Goal: Task Accomplishment & Management: Complete application form

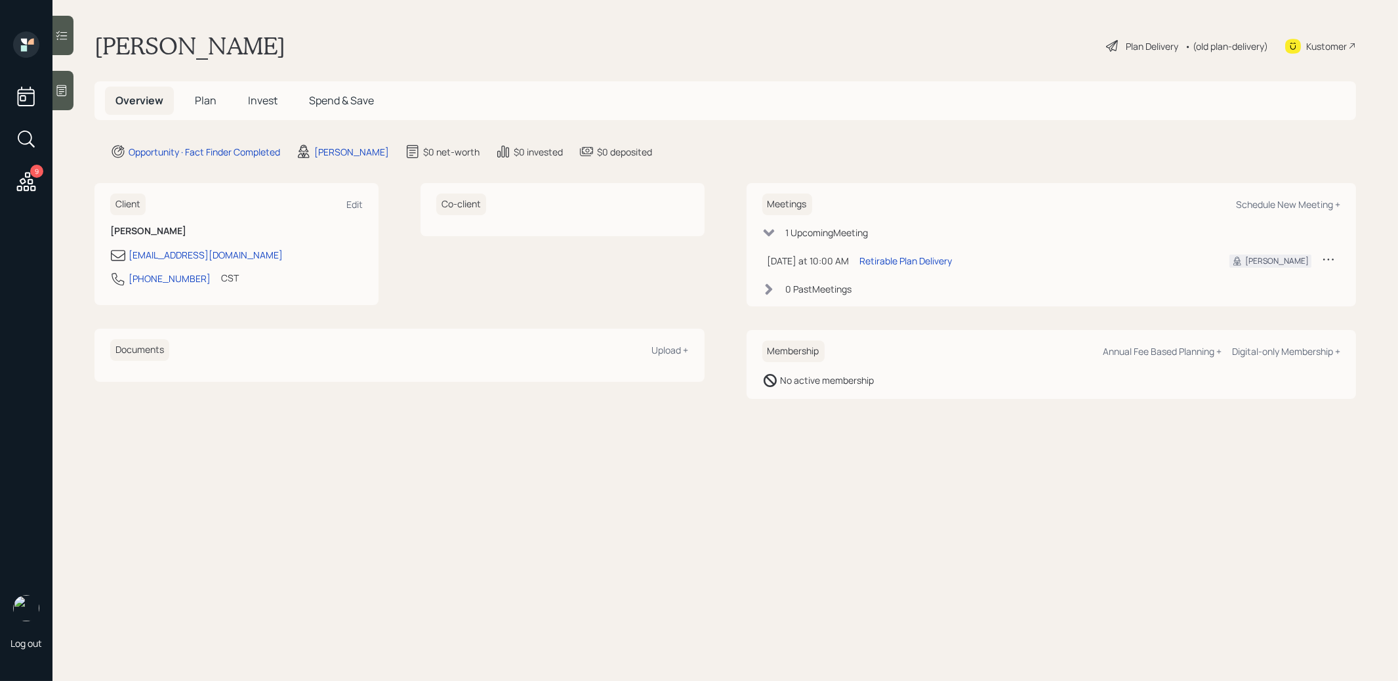
click at [67, 97] on div at bounding box center [62, 90] width 21 height 39
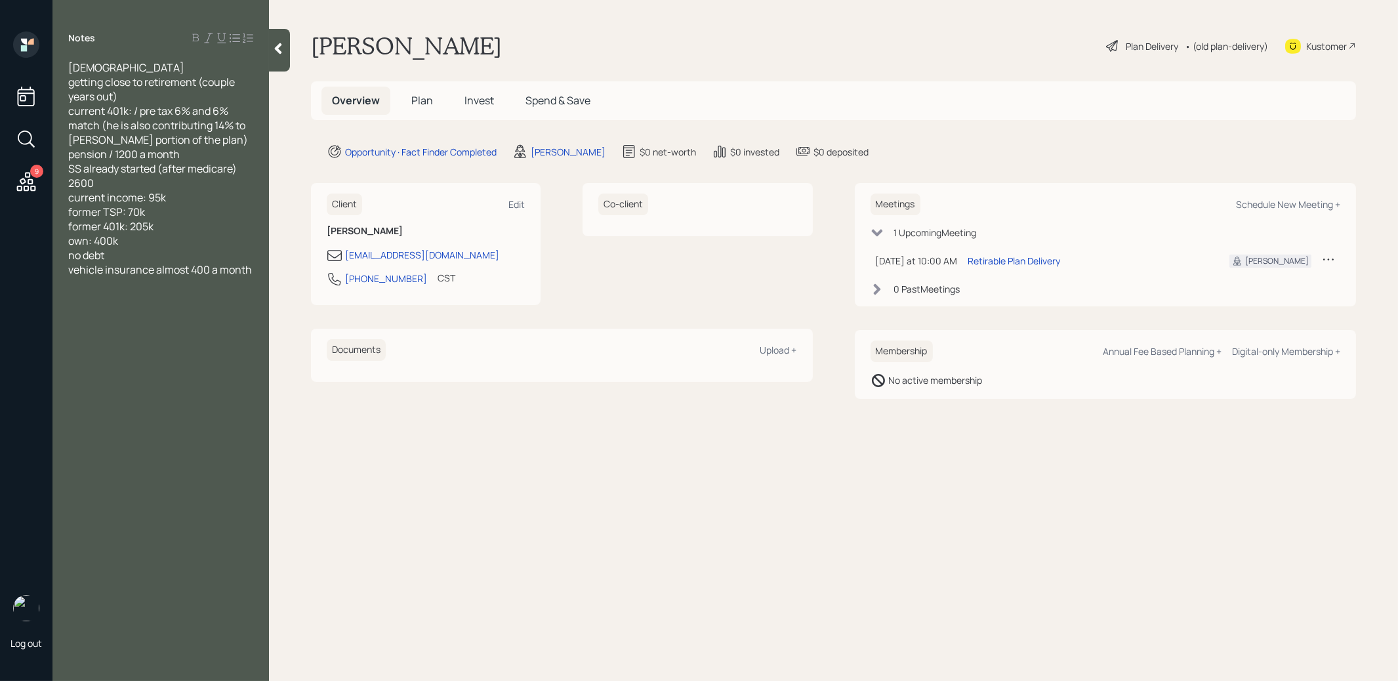
click at [279, 489] on main "Joey Sharplin Plan Delivery • (old plan-delivery) Kustomer Overview Plan Invest…" at bounding box center [833, 340] width 1129 height 681
click at [418, 98] on span "Plan" at bounding box center [422, 100] width 22 height 14
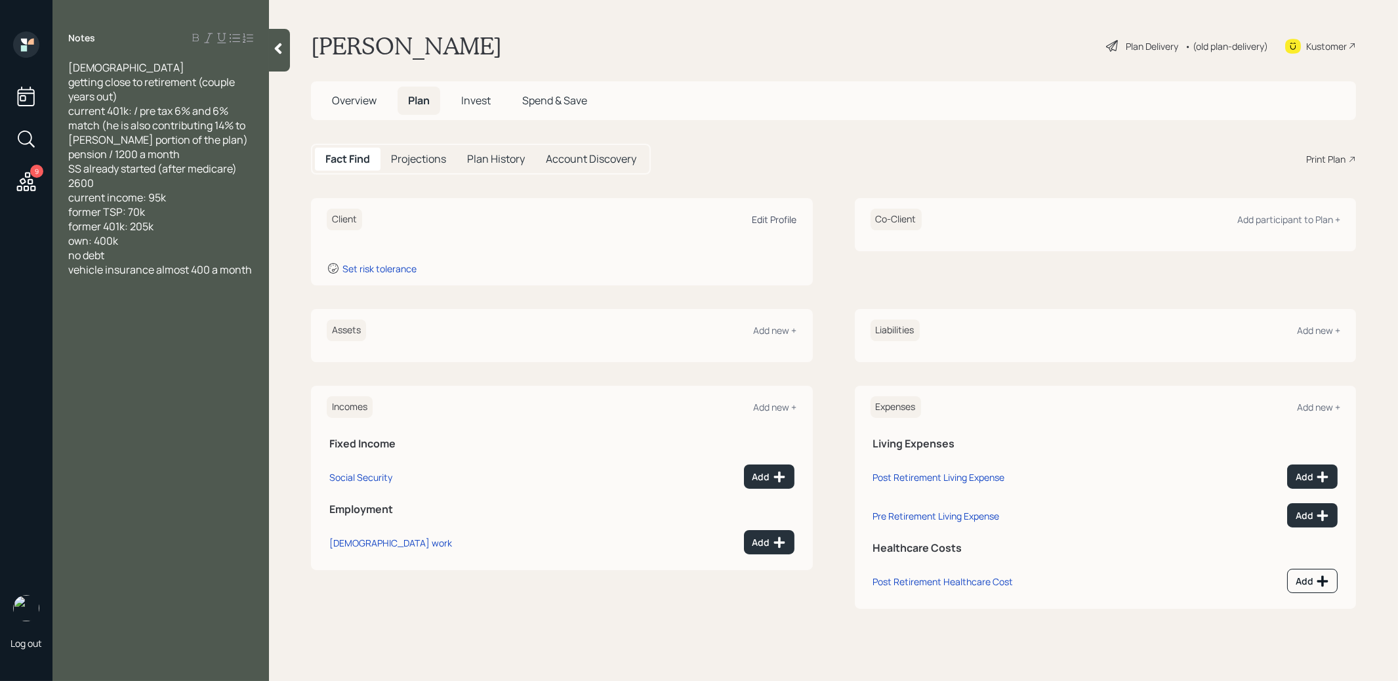
click at [773, 215] on div "Edit Profile" at bounding box center [775, 219] width 45 height 12
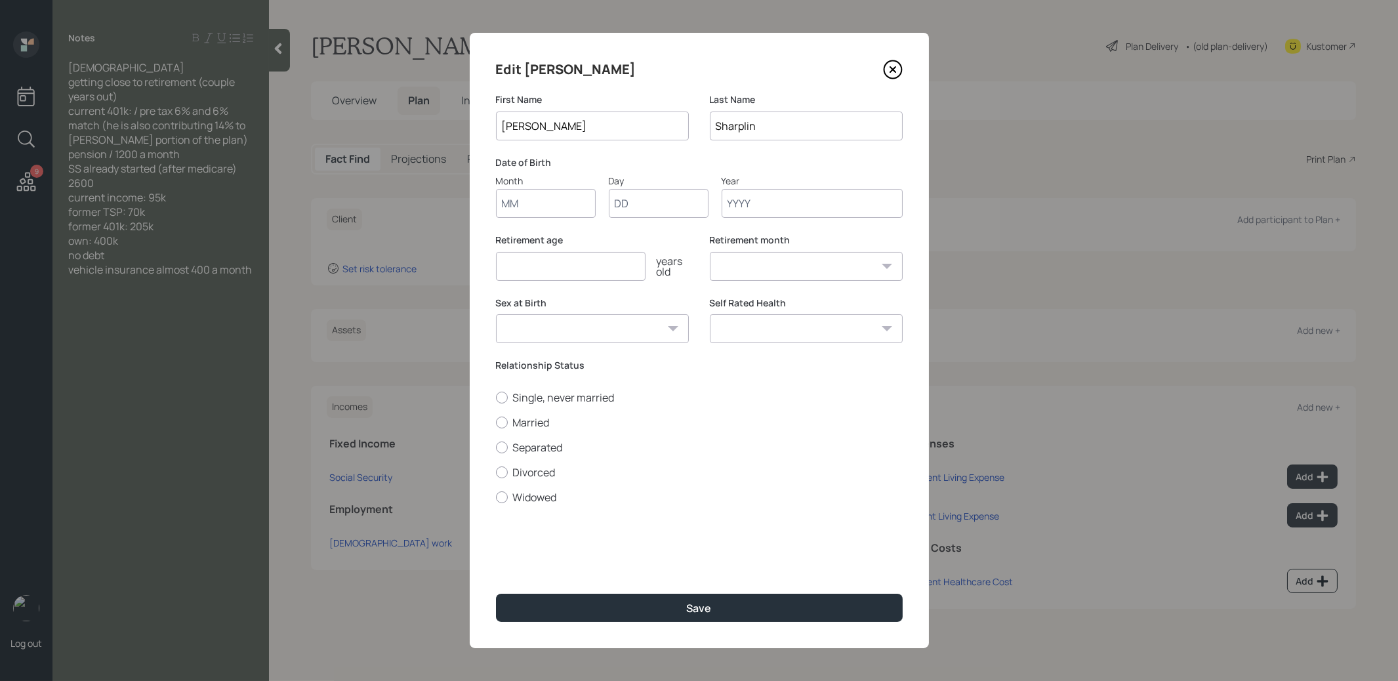
click at [524, 211] on input "Month" at bounding box center [546, 203] width 100 height 29
type input "01"
type input "1960"
select select "1"
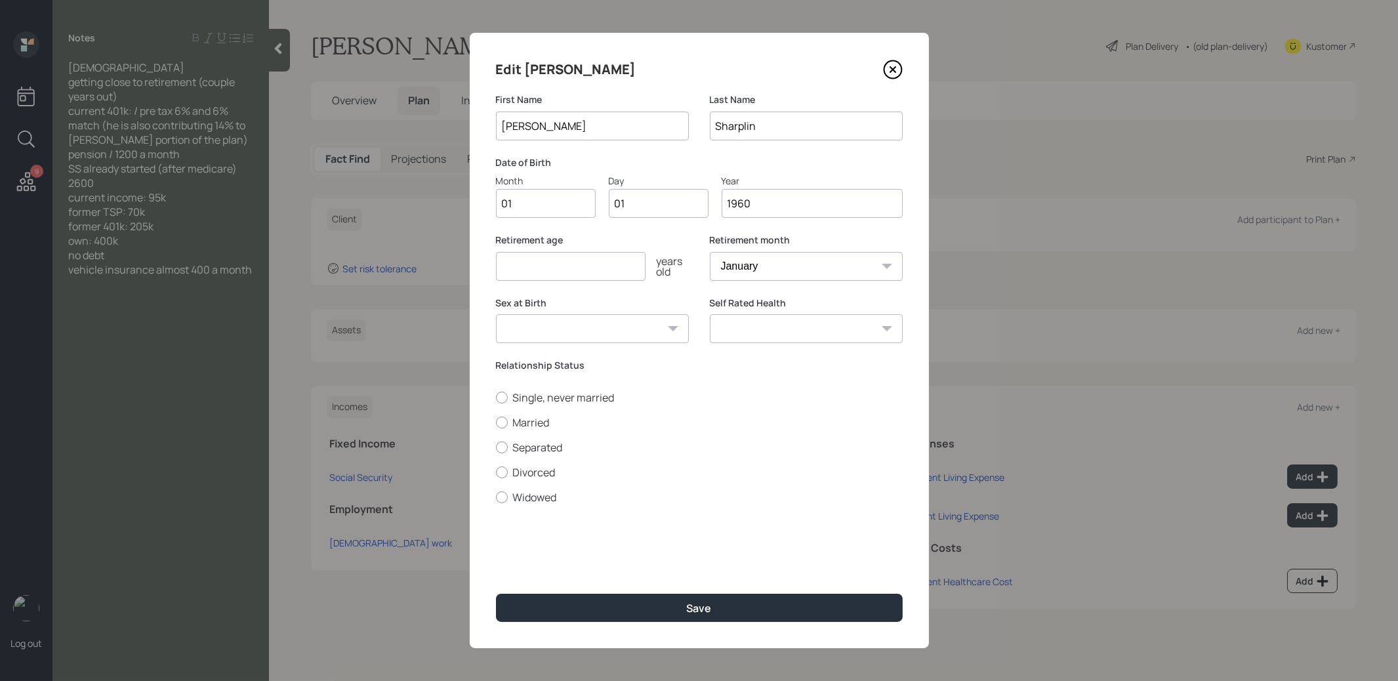
type input "1960"
click at [521, 270] on input "number" at bounding box center [571, 266] width 150 height 29
type input "68"
click at [608, 612] on button "Save" at bounding box center [699, 608] width 407 height 28
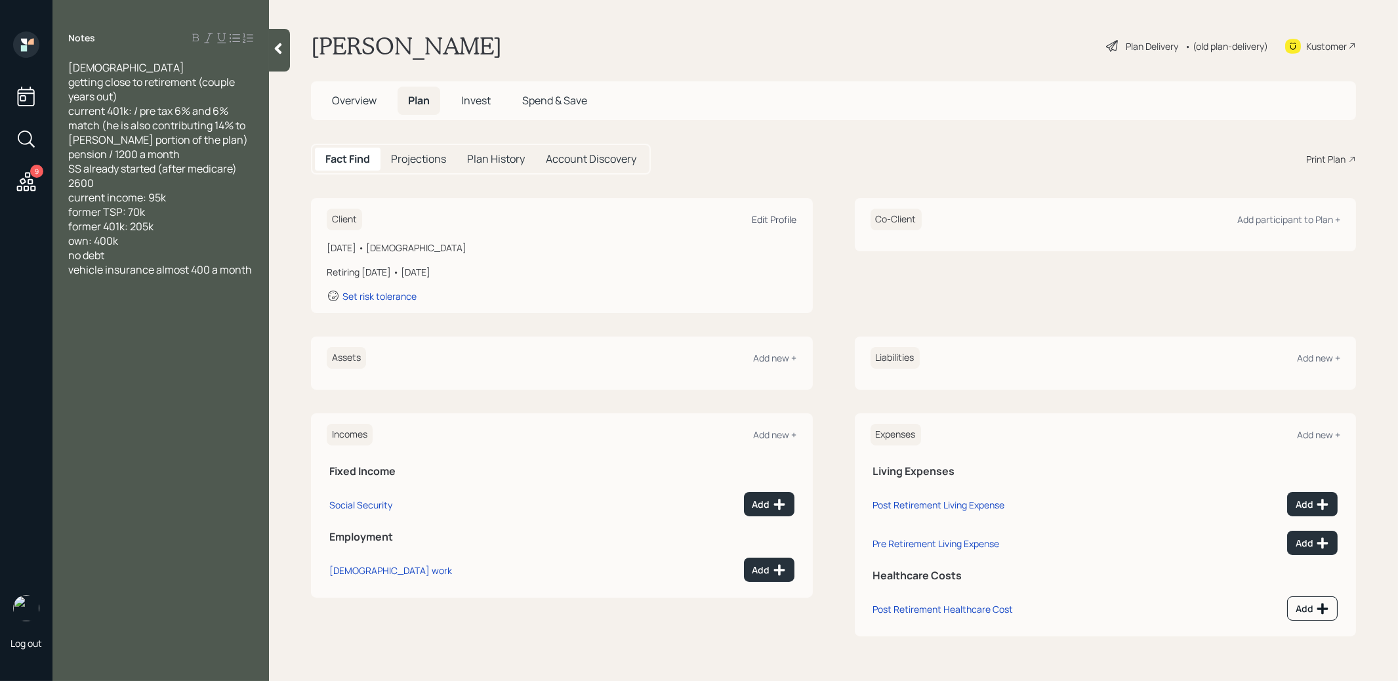
click at [789, 215] on div "Edit Profile" at bounding box center [775, 219] width 45 height 12
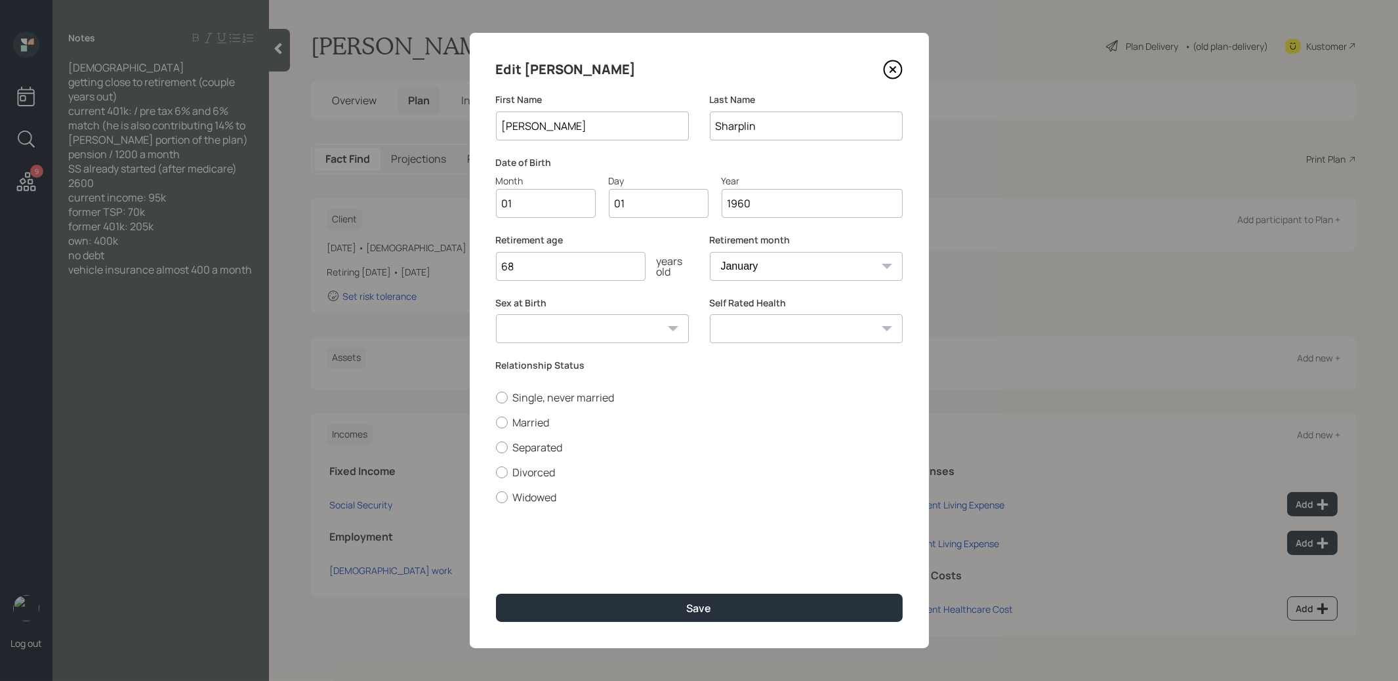
click at [774, 207] on input "1960" at bounding box center [812, 203] width 181 height 29
type input "1958"
click at [638, 606] on button "Save" at bounding box center [699, 608] width 407 height 28
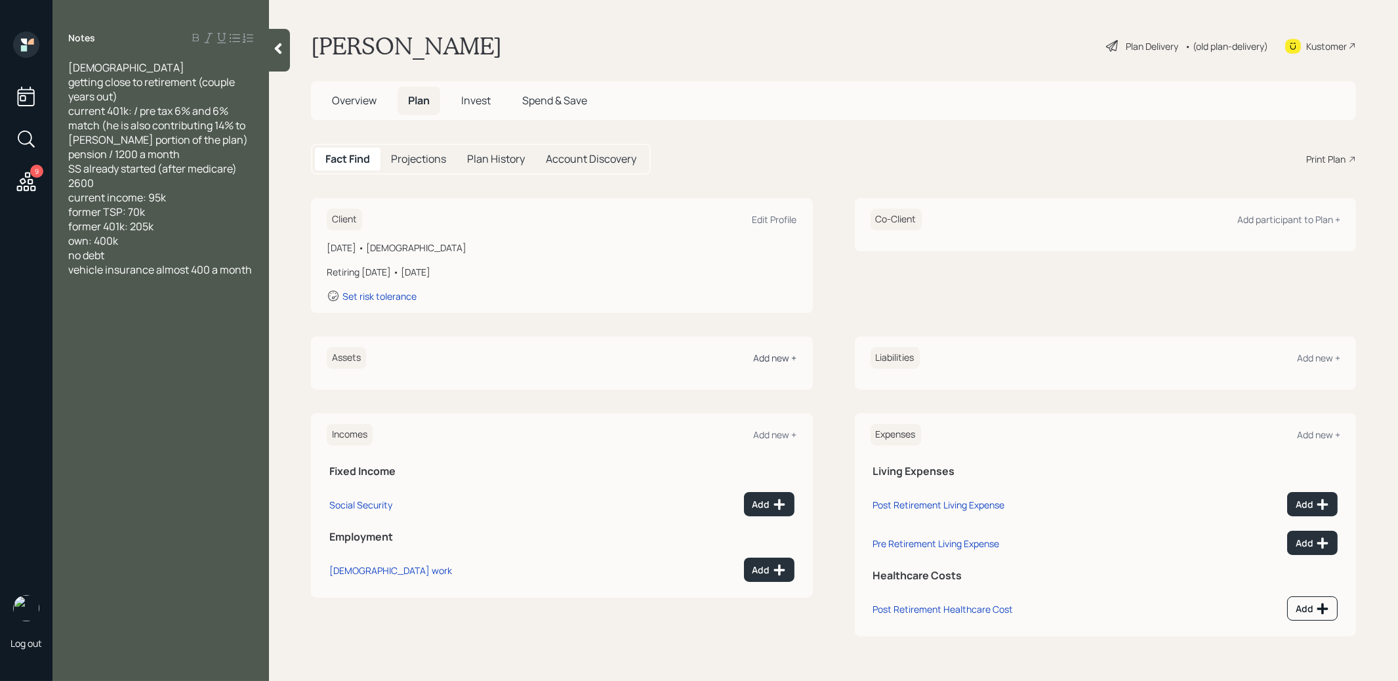
click at [774, 356] on div "Add new +" at bounding box center [775, 358] width 43 height 12
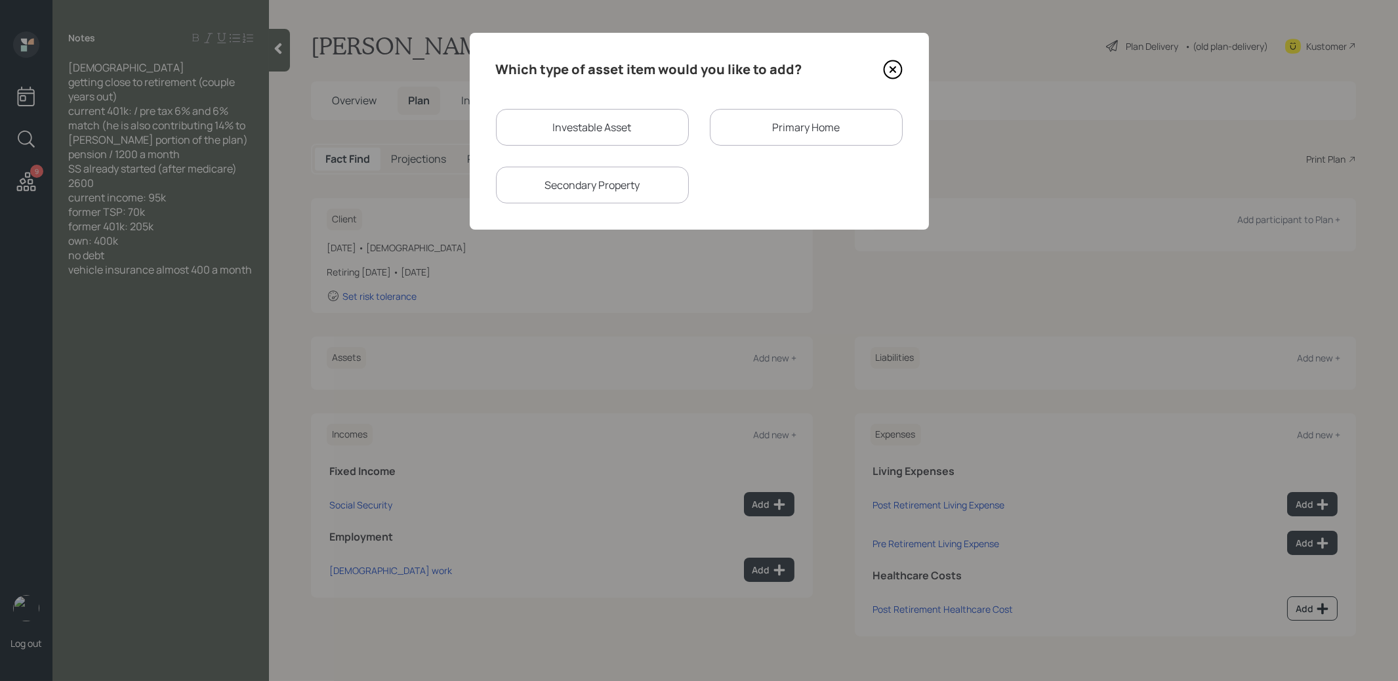
click at [612, 133] on div "Investable Asset" at bounding box center [592, 127] width 193 height 37
select select "taxable"
select select "balanced"
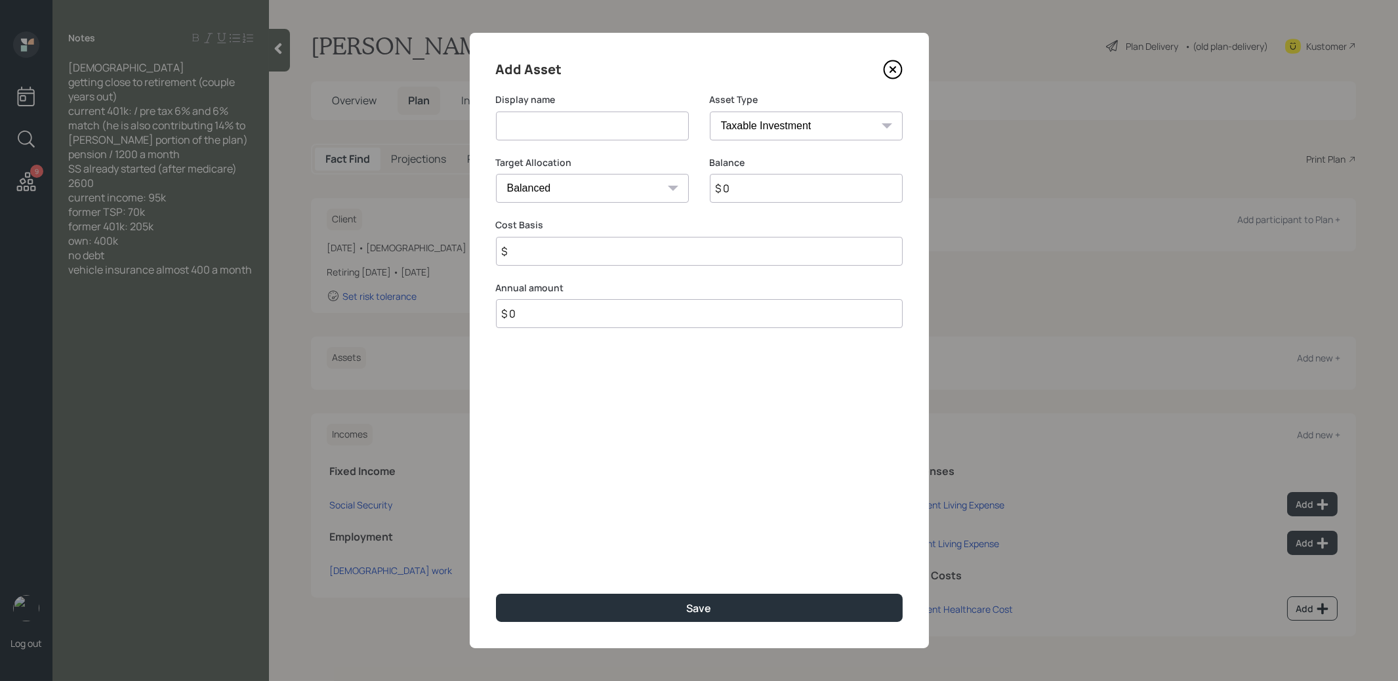
click at [596, 129] on input at bounding box center [592, 126] width 193 height 29
type input "Current 401k"
click at [772, 125] on select "SEP IRA IRA Roth IRA 401(k) Roth 401(k) 403(b) Roth 403(b) 457(b) Roth 457(b) H…" at bounding box center [806, 126] width 193 height 29
select select "company_sponsored"
click at [591, 254] on input "number" at bounding box center [582, 251] width 173 height 29
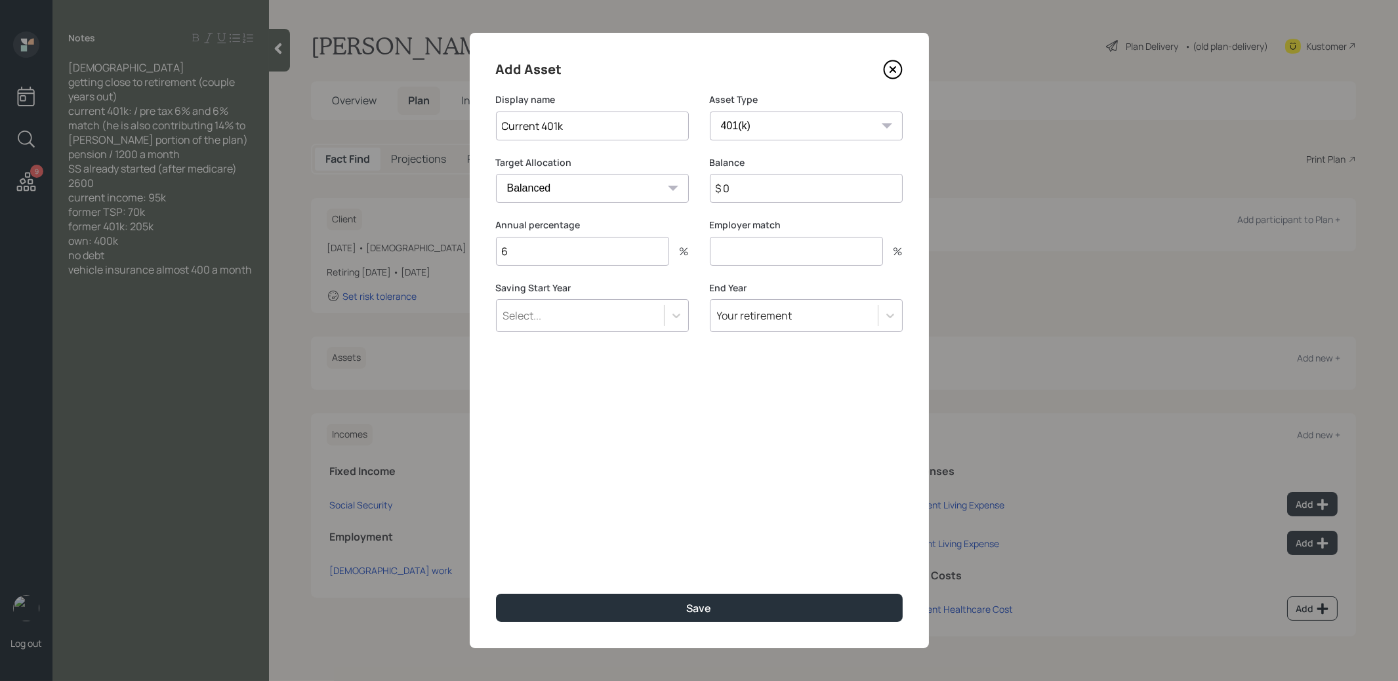
type input "6"
click at [753, 257] on input "number" at bounding box center [796, 251] width 173 height 29
type input "6"
drag, startPoint x: 772, startPoint y: 125, endPoint x: 573, endPoint y: 128, distance: 199.5
click at [573, 128] on input "Current 401k" at bounding box center [592, 126] width 193 height 29
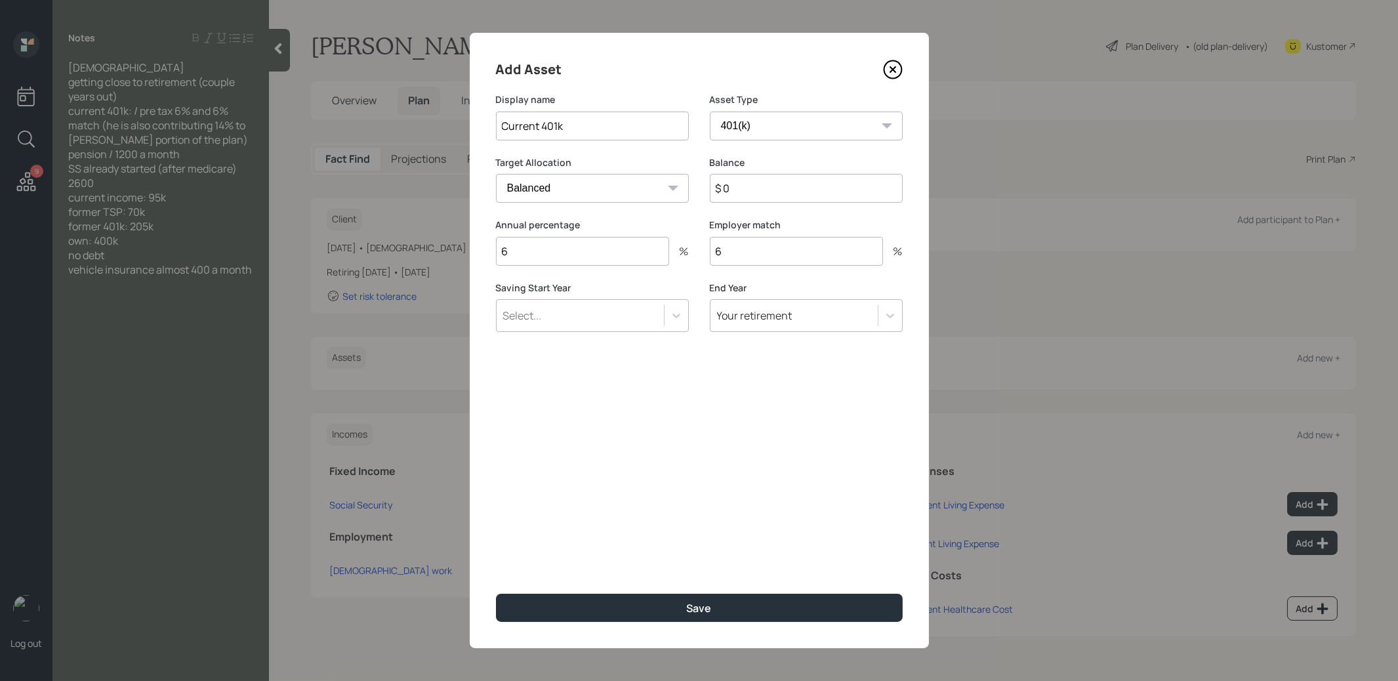
click at [750, 189] on input "$ 0" at bounding box center [806, 188] width 193 height 29
type input "$ 1"
click at [571, 329] on div "Select..." at bounding box center [592, 315] width 193 height 33
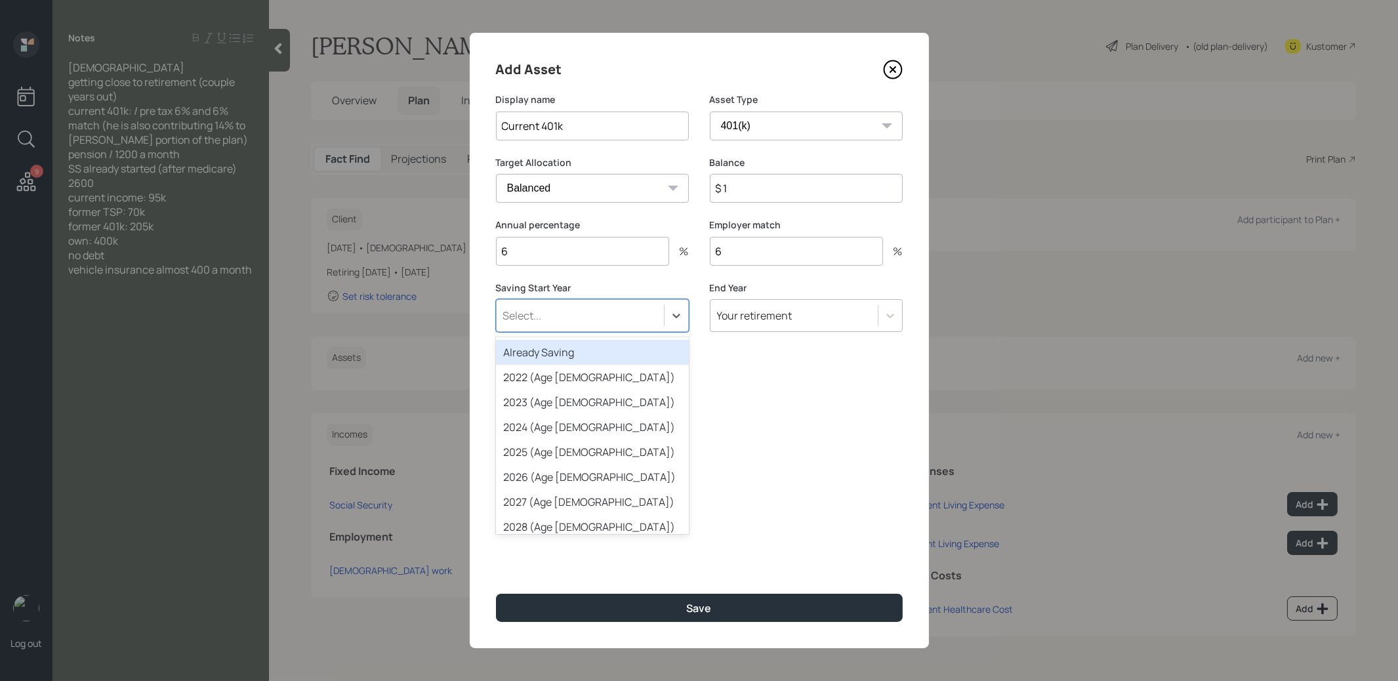
click at [570, 350] on div "Already Saving" at bounding box center [592, 352] width 193 height 25
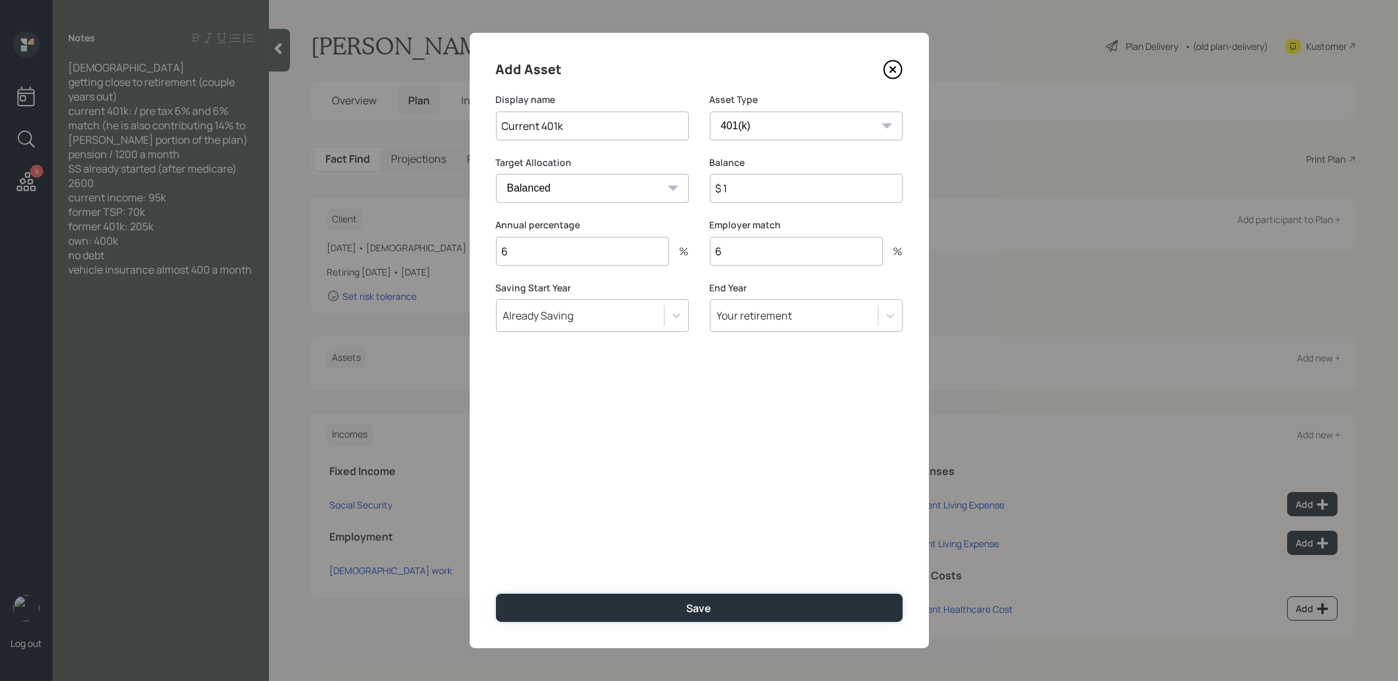
click at [623, 610] on button "Save" at bounding box center [699, 608] width 407 height 28
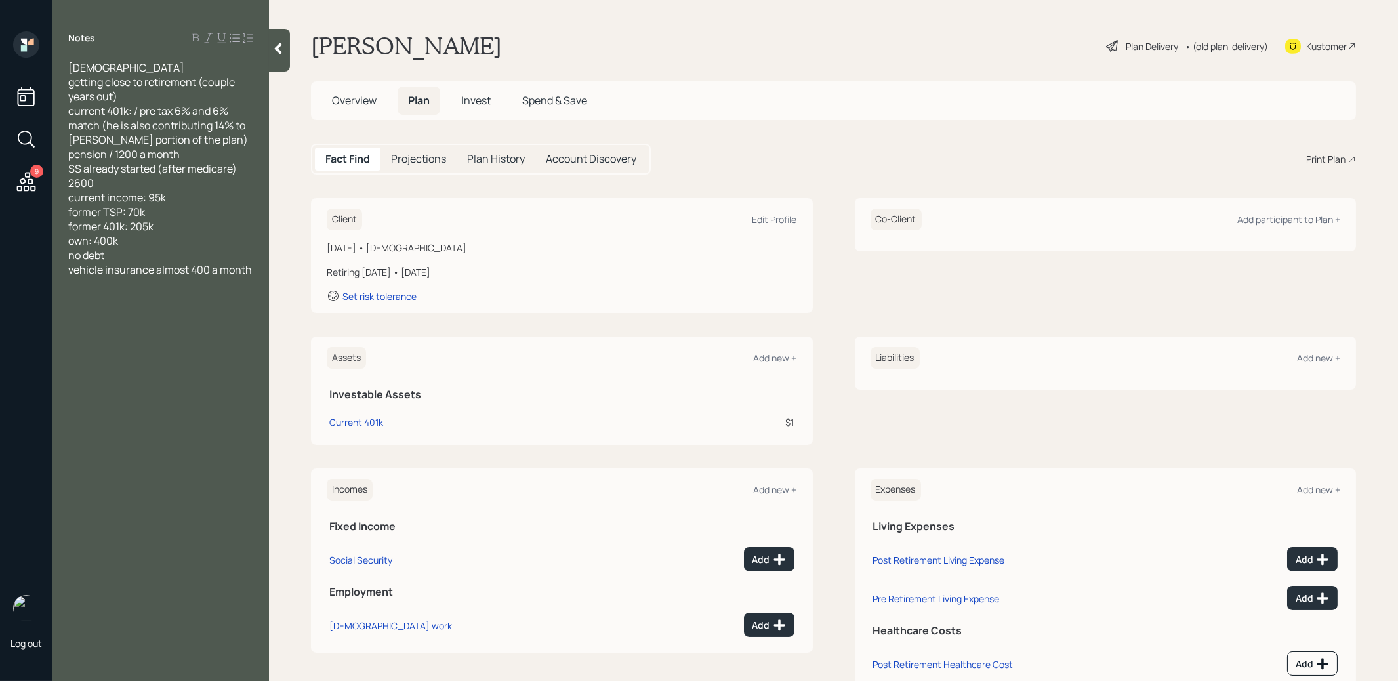
click at [771, 357] on div "Add new +" at bounding box center [775, 358] width 43 height 12
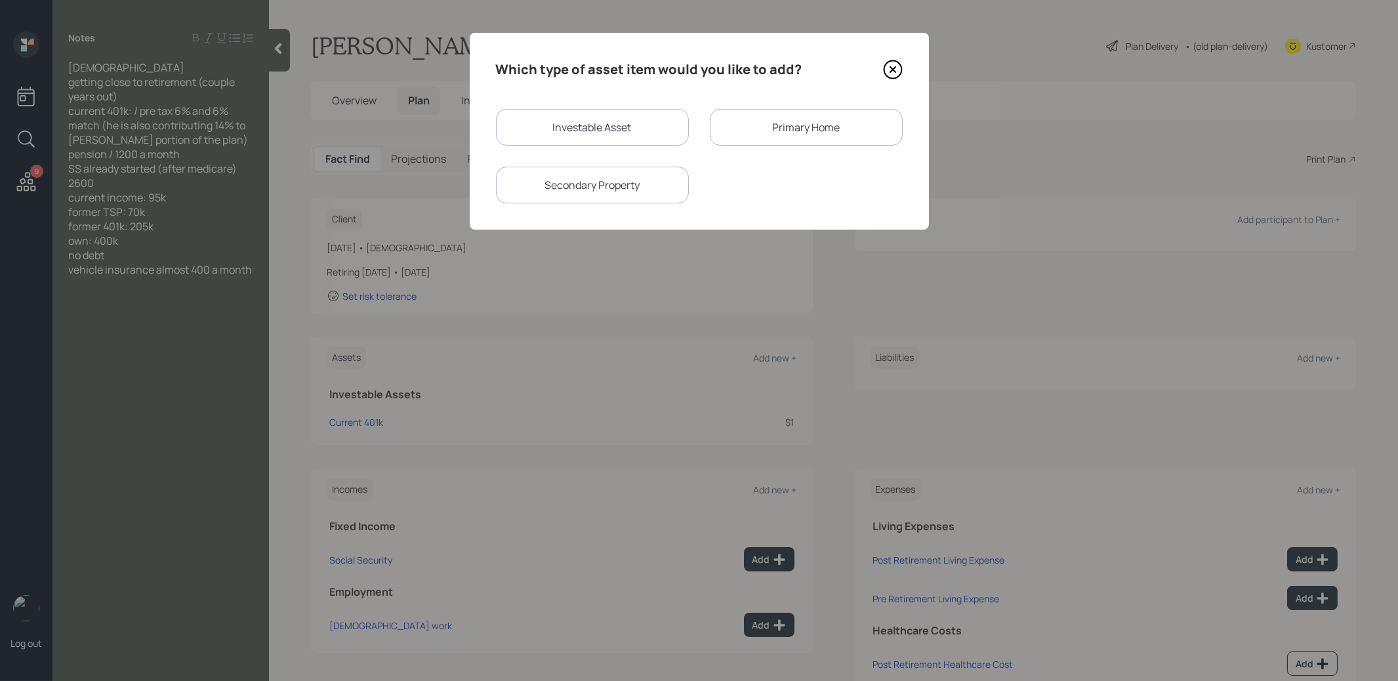
click at [642, 127] on div "Investable Asset" at bounding box center [592, 127] width 193 height 37
select select "taxable"
select select "balanced"
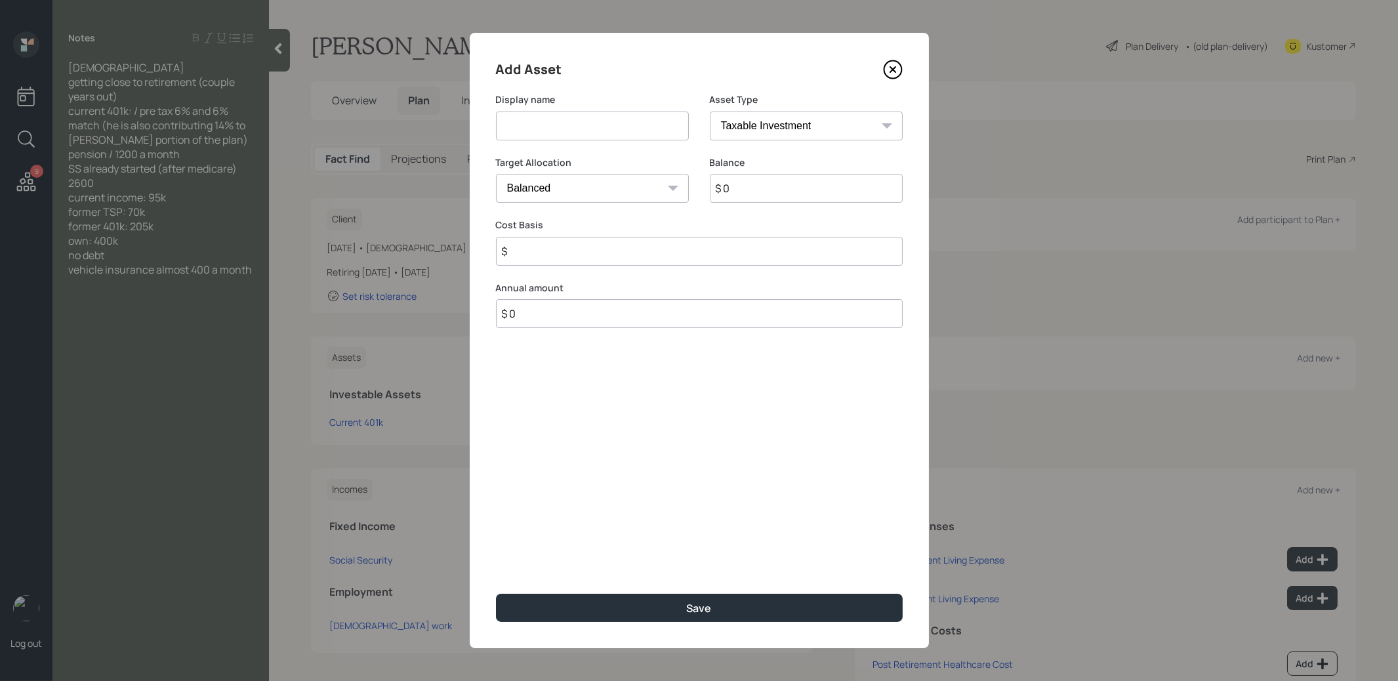
click at [624, 127] on input at bounding box center [592, 126] width 193 height 29
type input "Current 401k (Roth)"
click at [764, 123] on select "SEP IRA IRA Roth IRA 401(k) Roth 401(k) 403(b) Roth 403(b) 457(b) Roth 457(b) H…" at bounding box center [806, 126] width 193 height 29
select select "roth_401k"
click at [587, 251] on input "number" at bounding box center [582, 251] width 173 height 29
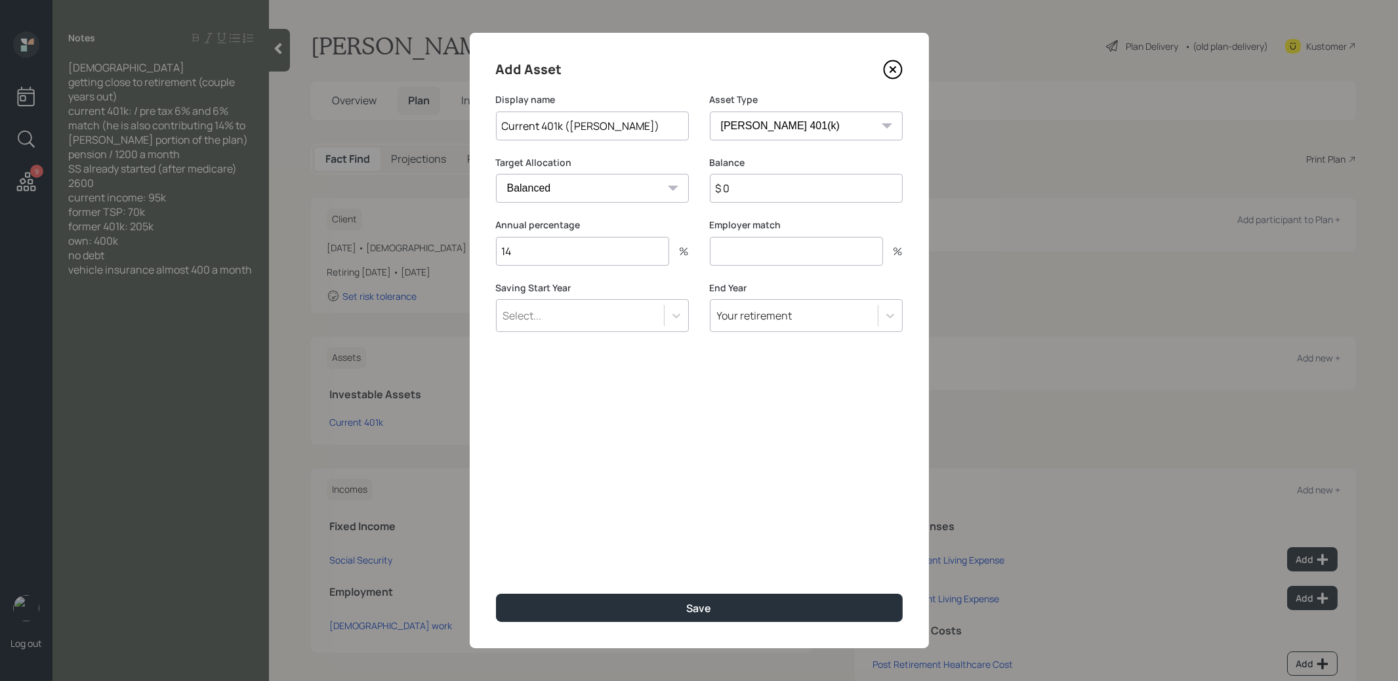
type input "14"
click at [762, 187] on input "$ 0" at bounding box center [806, 188] width 193 height 29
type input "$ 1"
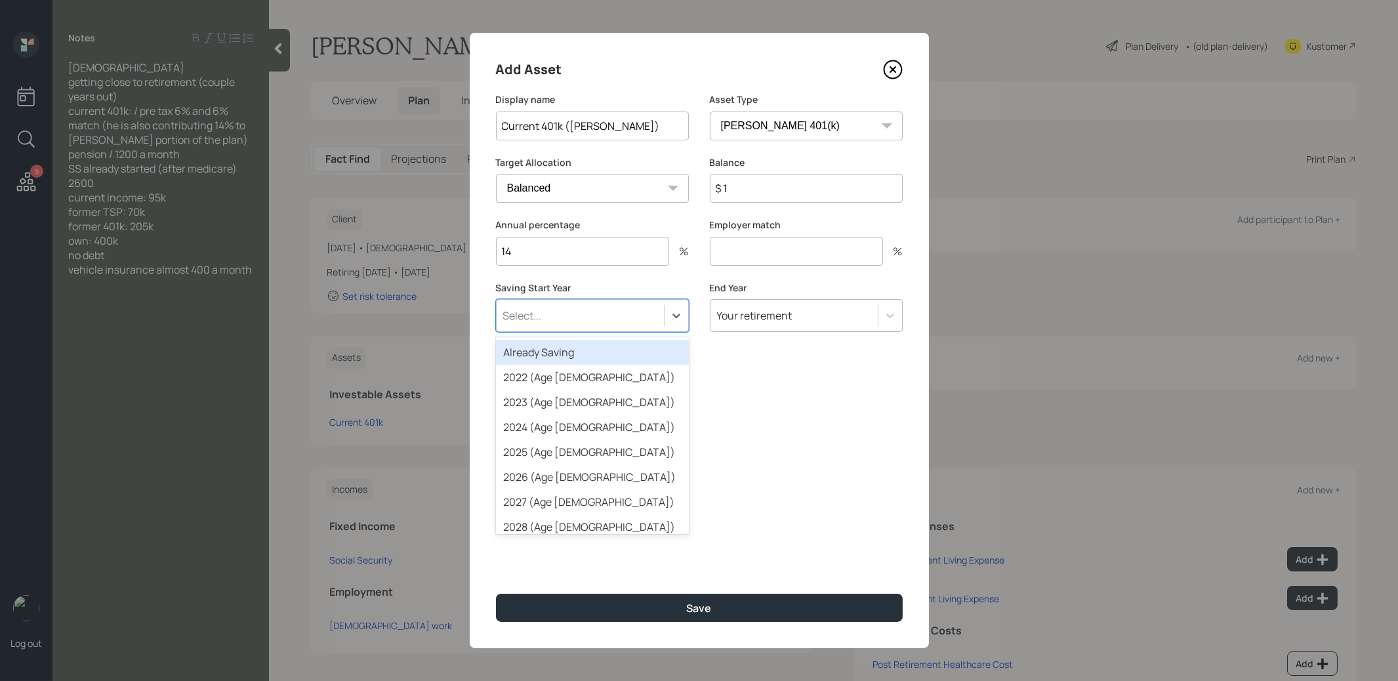
click at [557, 314] on div "Select..." at bounding box center [580, 315] width 167 height 22
click at [547, 350] on div "Already Saving" at bounding box center [592, 352] width 193 height 25
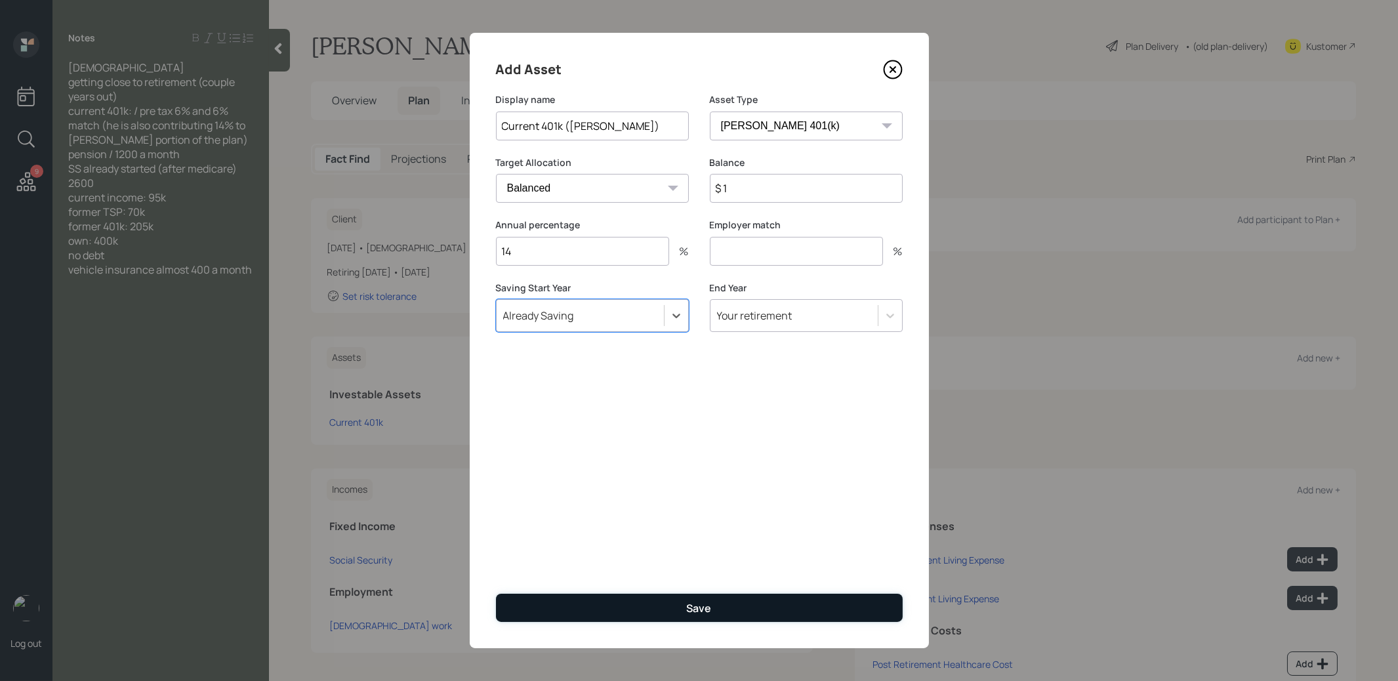
click at [578, 607] on button "Save" at bounding box center [699, 608] width 407 height 28
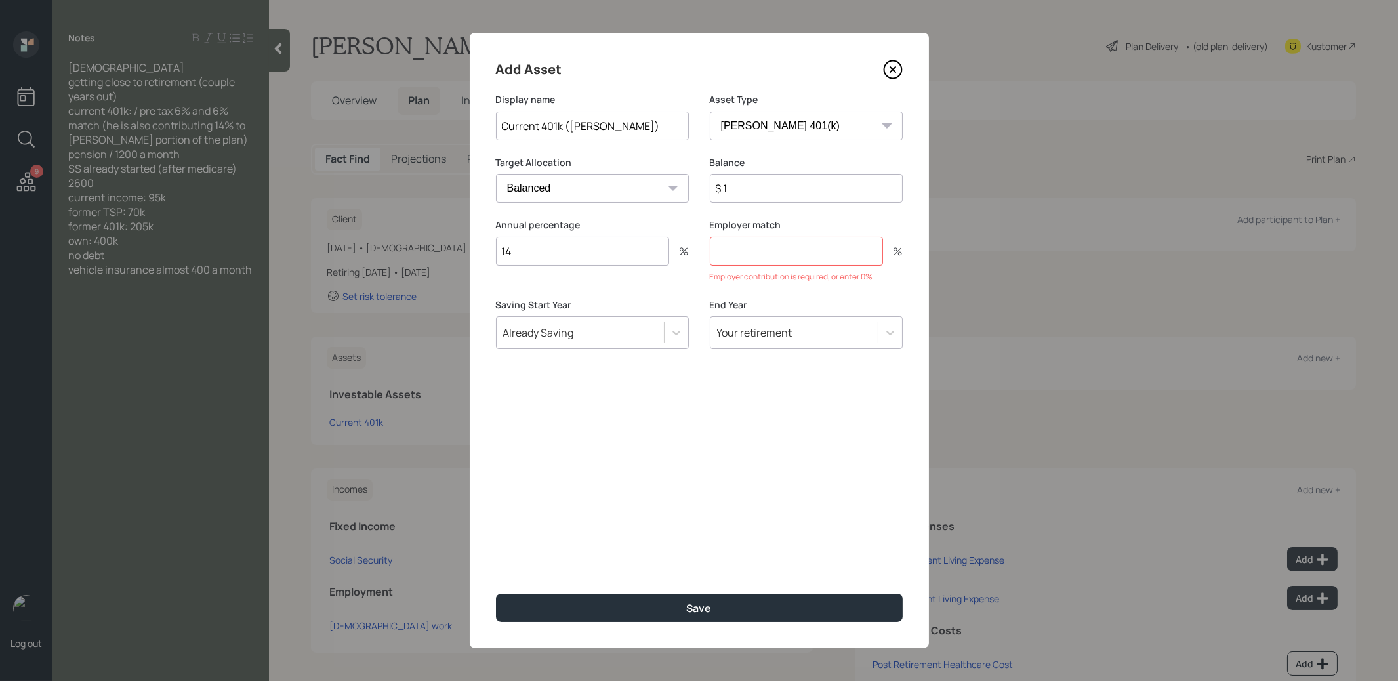
click at [781, 249] on input "number" at bounding box center [796, 251] width 173 height 29
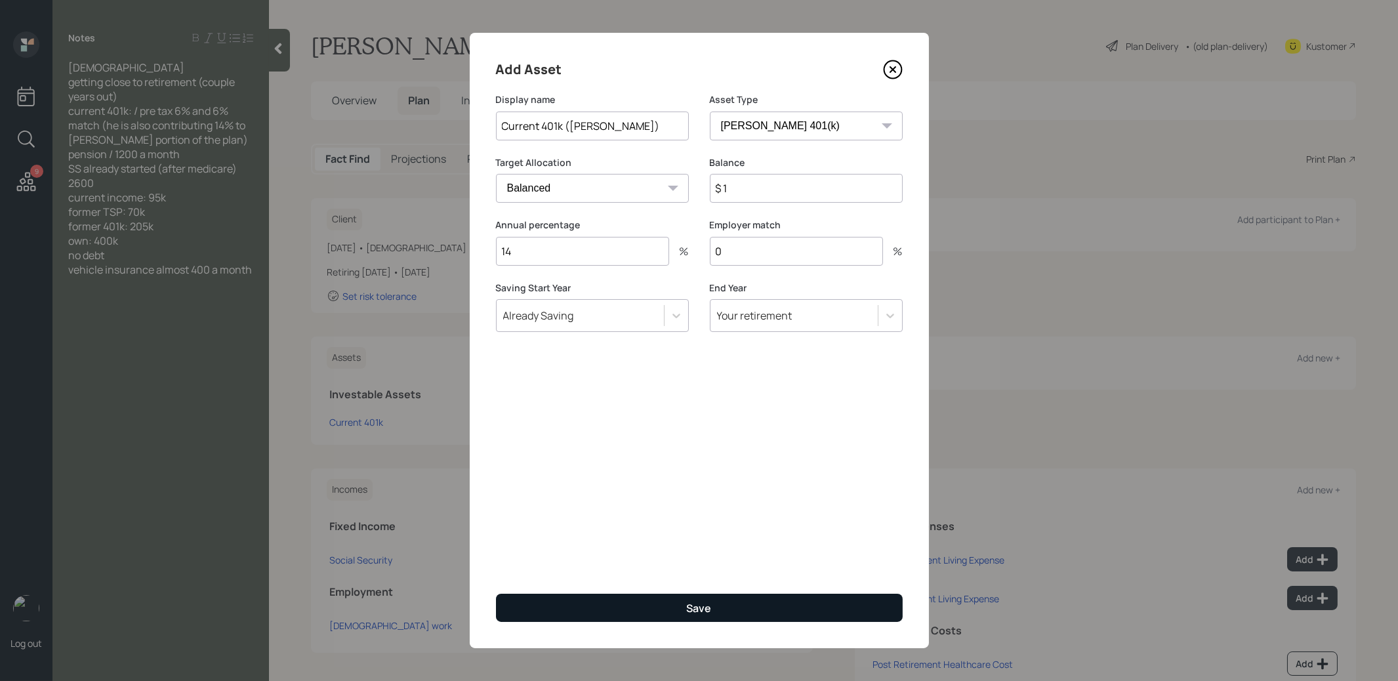
type input "0"
click at [579, 614] on button "Save" at bounding box center [699, 608] width 407 height 28
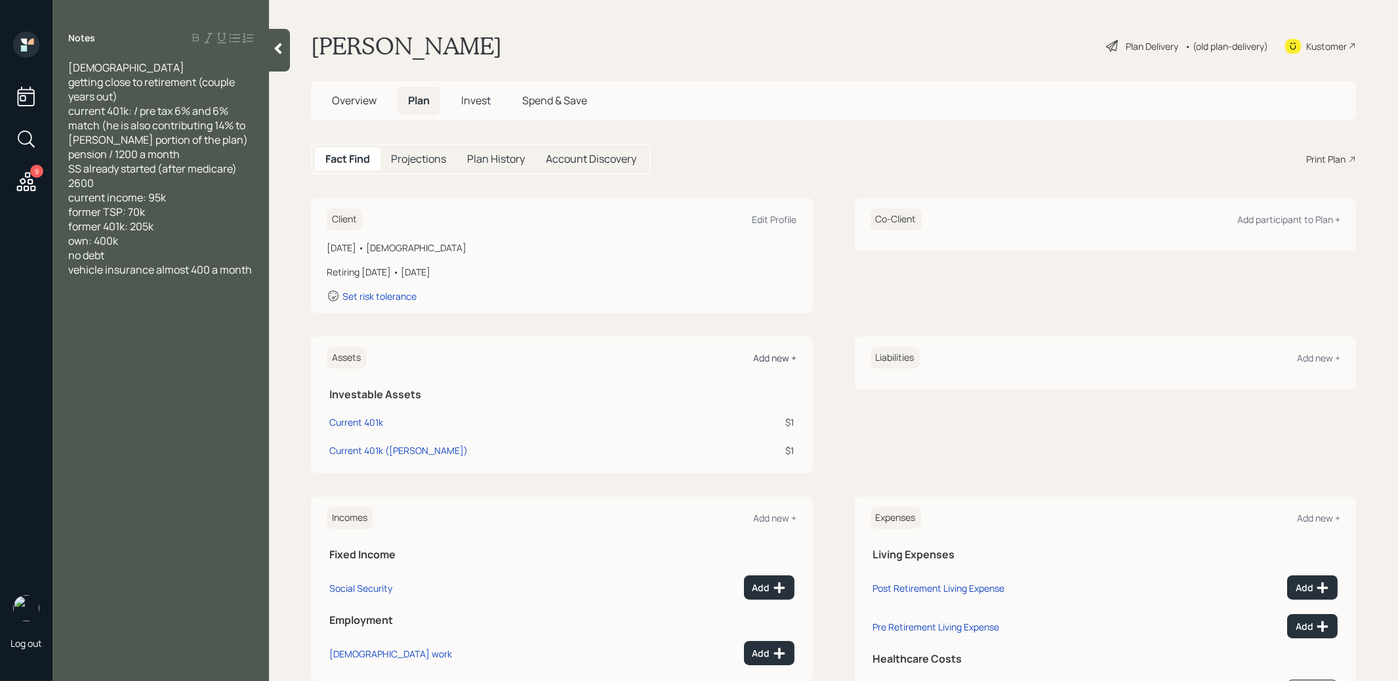
click at [778, 358] on div "Add new +" at bounding box center [775, 358] width 43 height 12
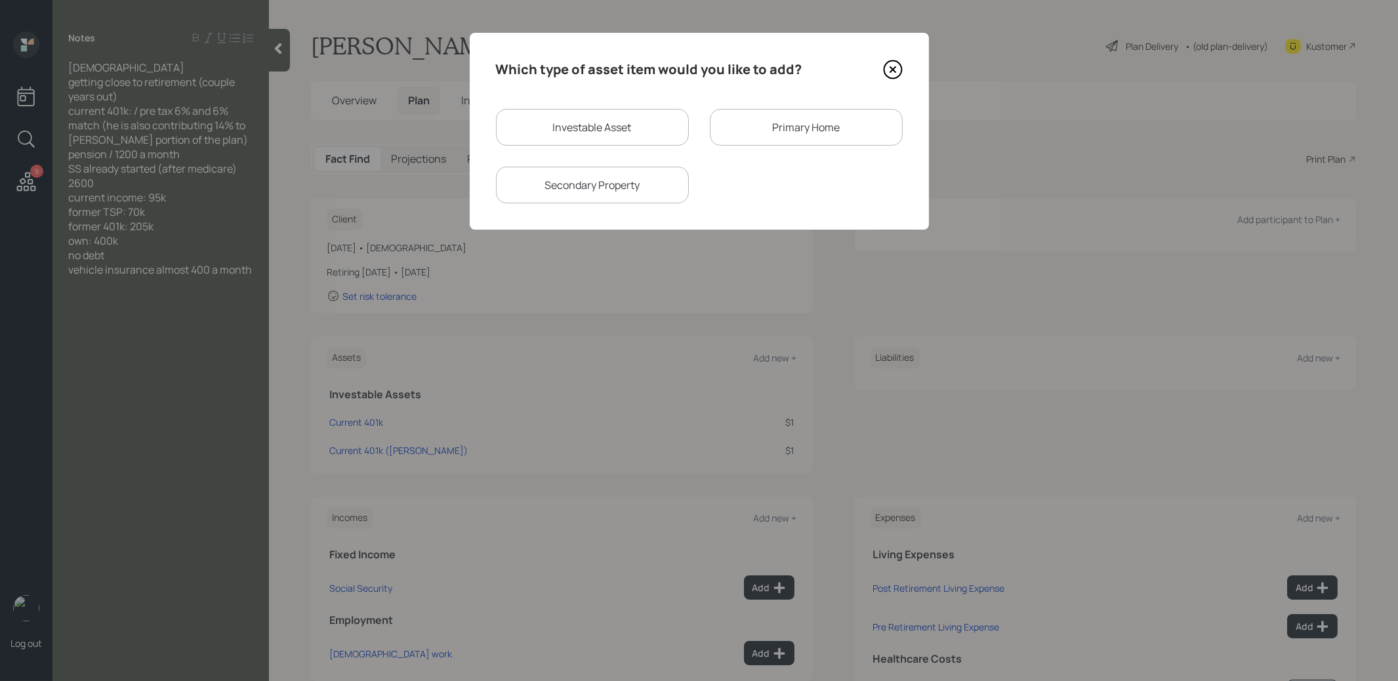
click at [600, 123] on div "Investable Asset" at bounding box center [592, 127] width 193 height 37
select select "taxable"
select select "balanced"
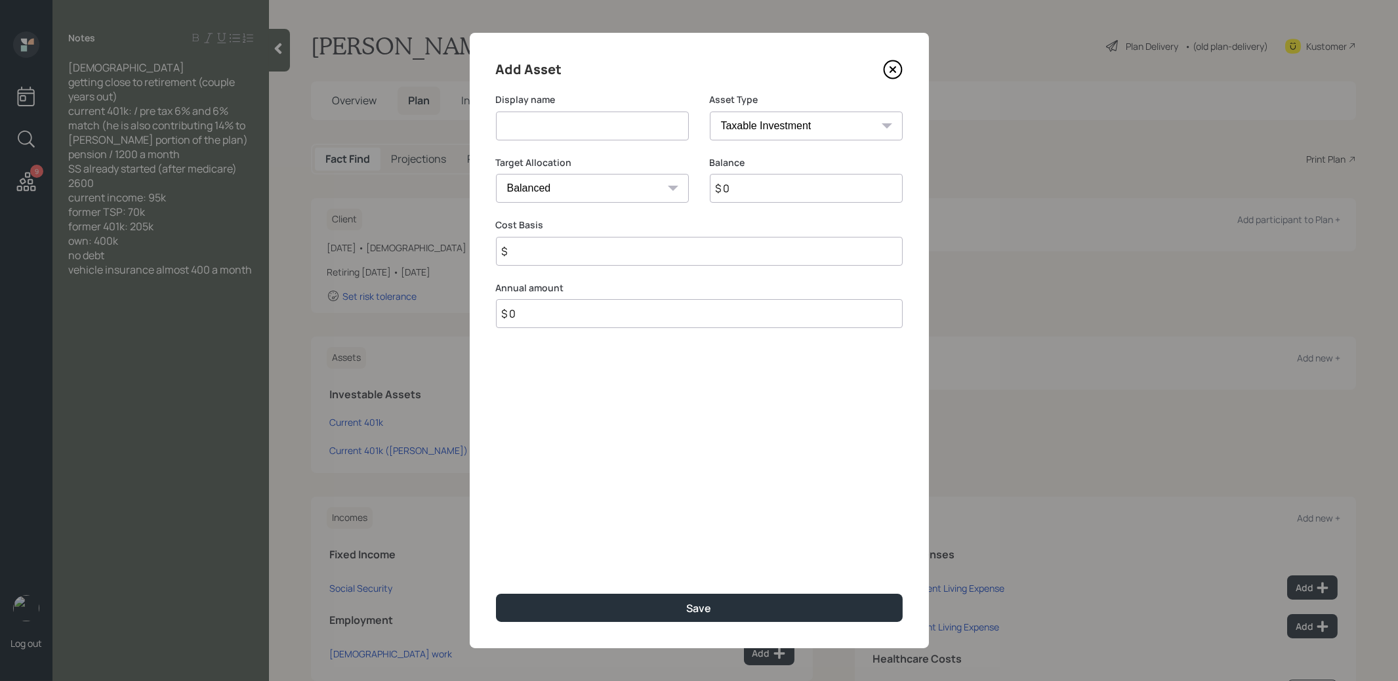
click at [581, 136] on input at bounding box center [592, 126] width 193 height 29
type input "Former TSP"
click at [720, 131] on select "SEP IRA IRA Roth IRA 401(k) Roth 401(k) 403(b) Roth 403(b) 457(b) Roth 457(b) H…" at bounding box center [806, 126] width 193 height 29
select select "company_sponsored"
click at [739, 192] on input "$ 0" at bounding box center [806, 188] width 193 height 29
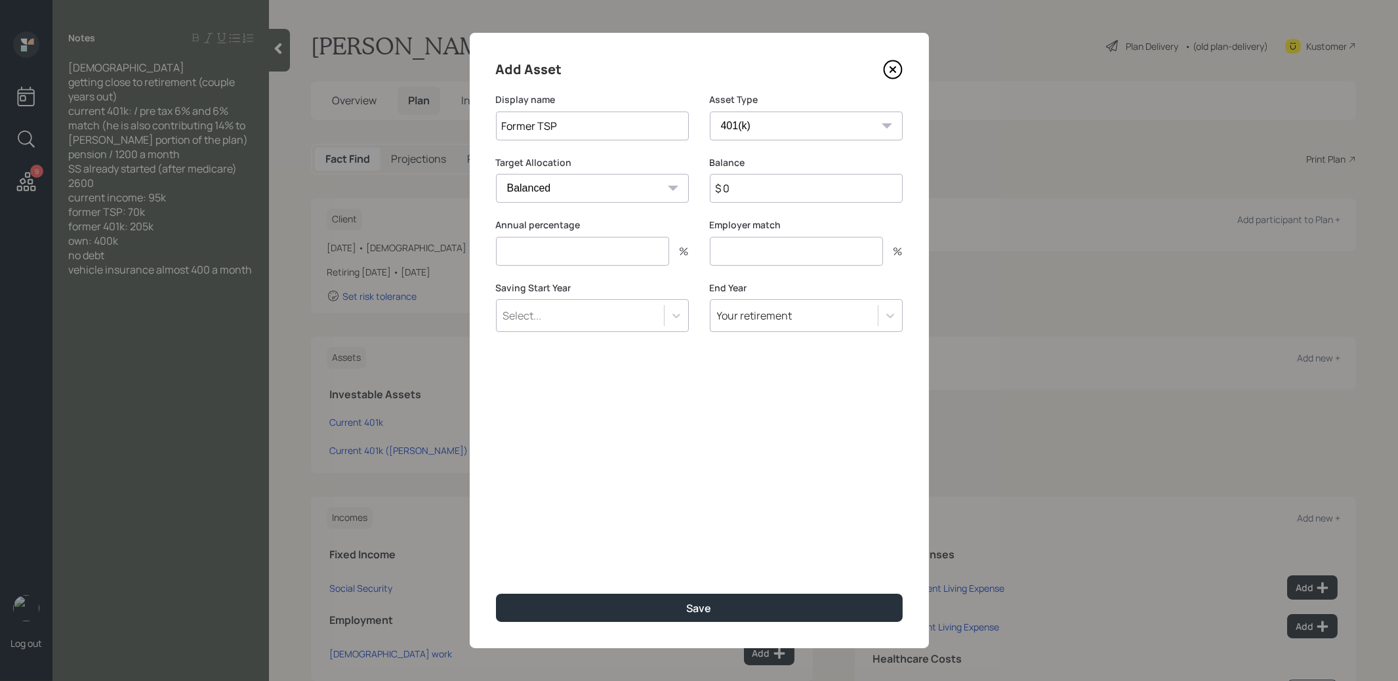
click at [739, 192] on input "$ 0" at bounding box center [806, 188] width 193 height 29
type input "$ 70,000"
drag, startPoint x: 720, startPoint y: 131, endPoint x: 561, endPoint y: 251, distance: 199.1
click at [561, 251] on input "number" at bounding box center [582, 251] width 173 height 29
type input "0"
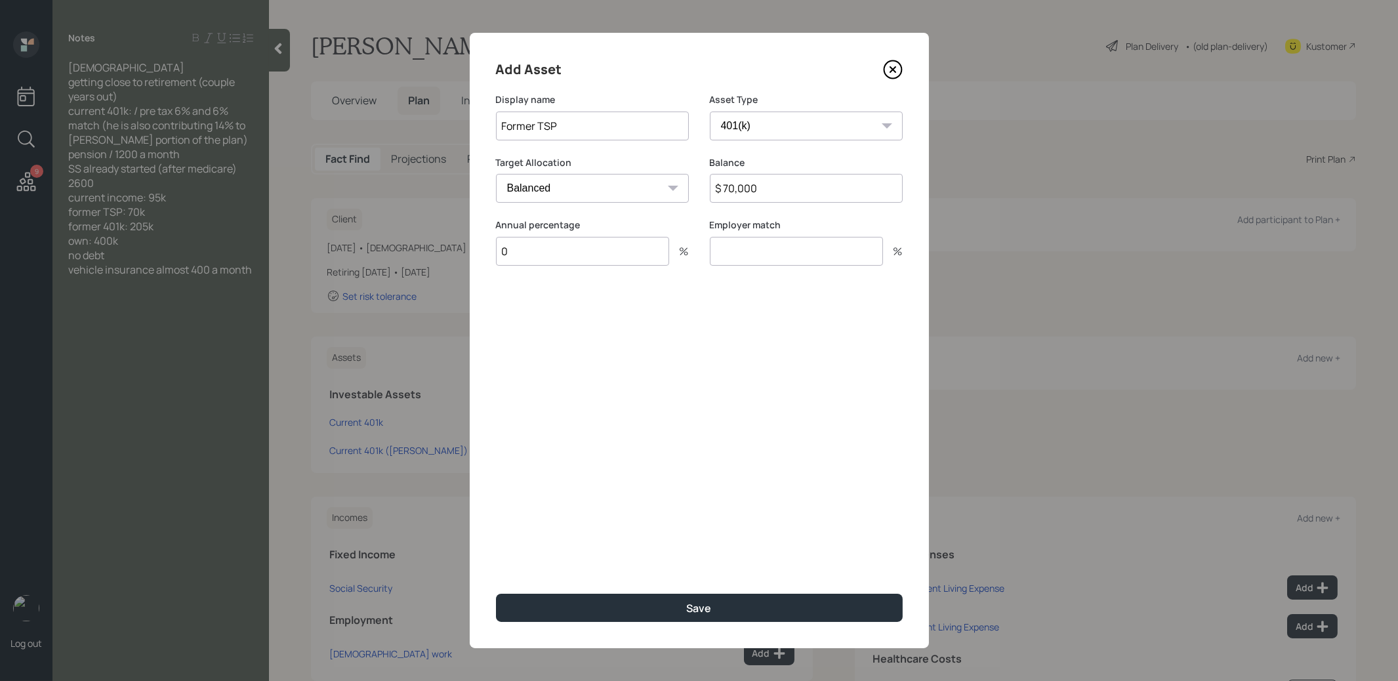
click at [739, 252] on input "number" at bounding box center [796, 251] width 173 height 29
type input "0"
click at [592, 610] on button "Save" at bounding box center [699, 608] width 407 height 28
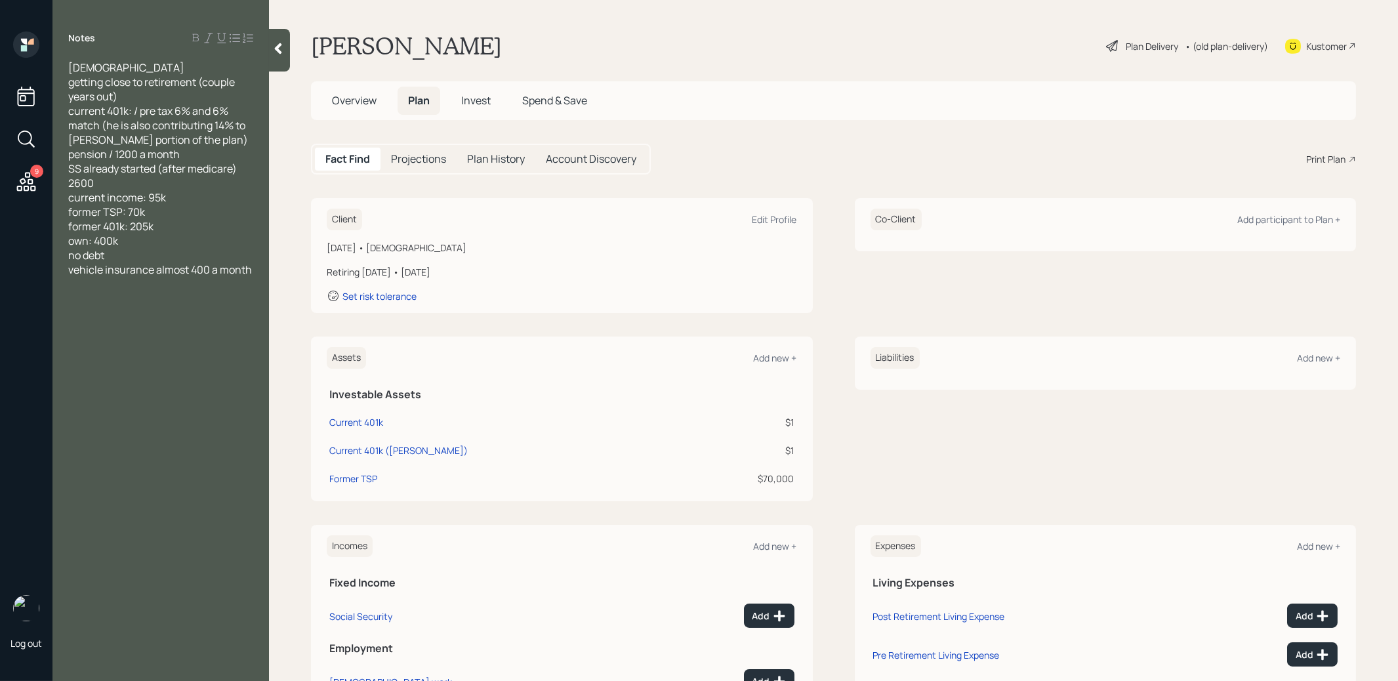
click at [776, 357] on div "Add new +" at bounding box center [775, 358] width 43 height 12
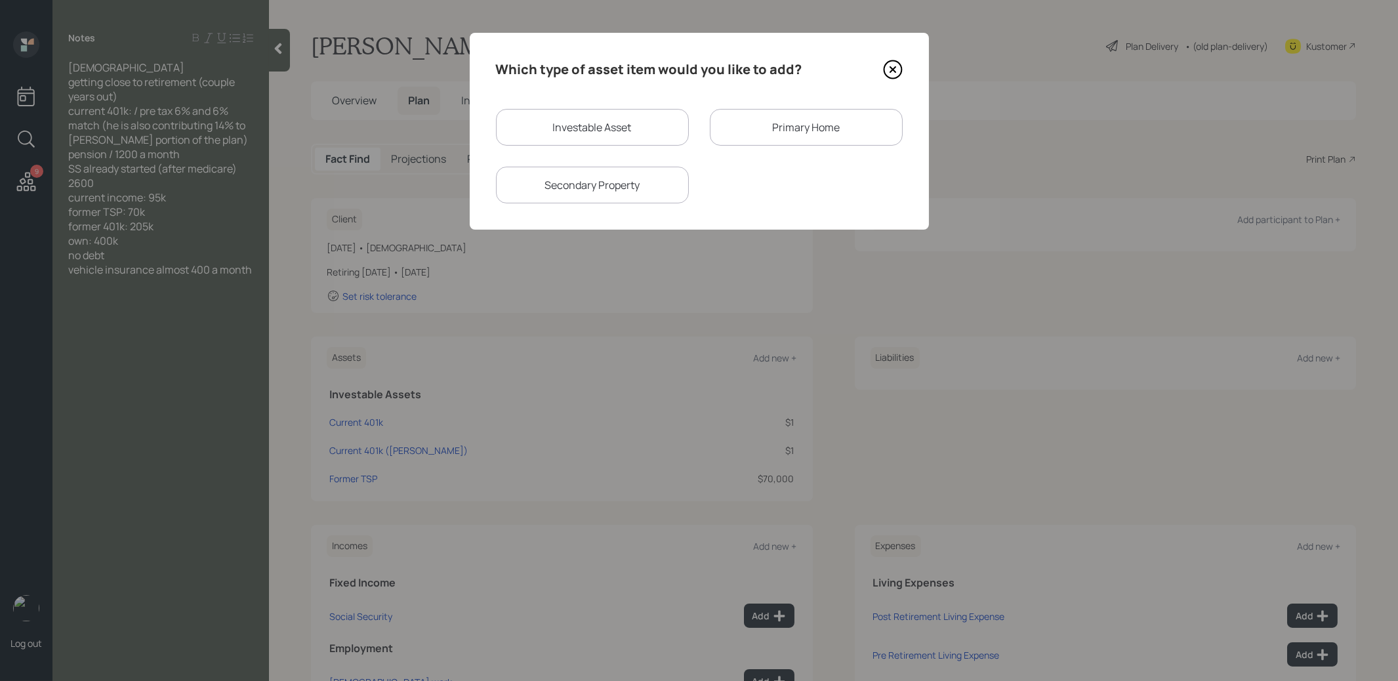
click at [541, 127] on div "Investable Asset" at bounding box center [592, 127] width 193 height 37
select select "taxable"
select select "balanced"
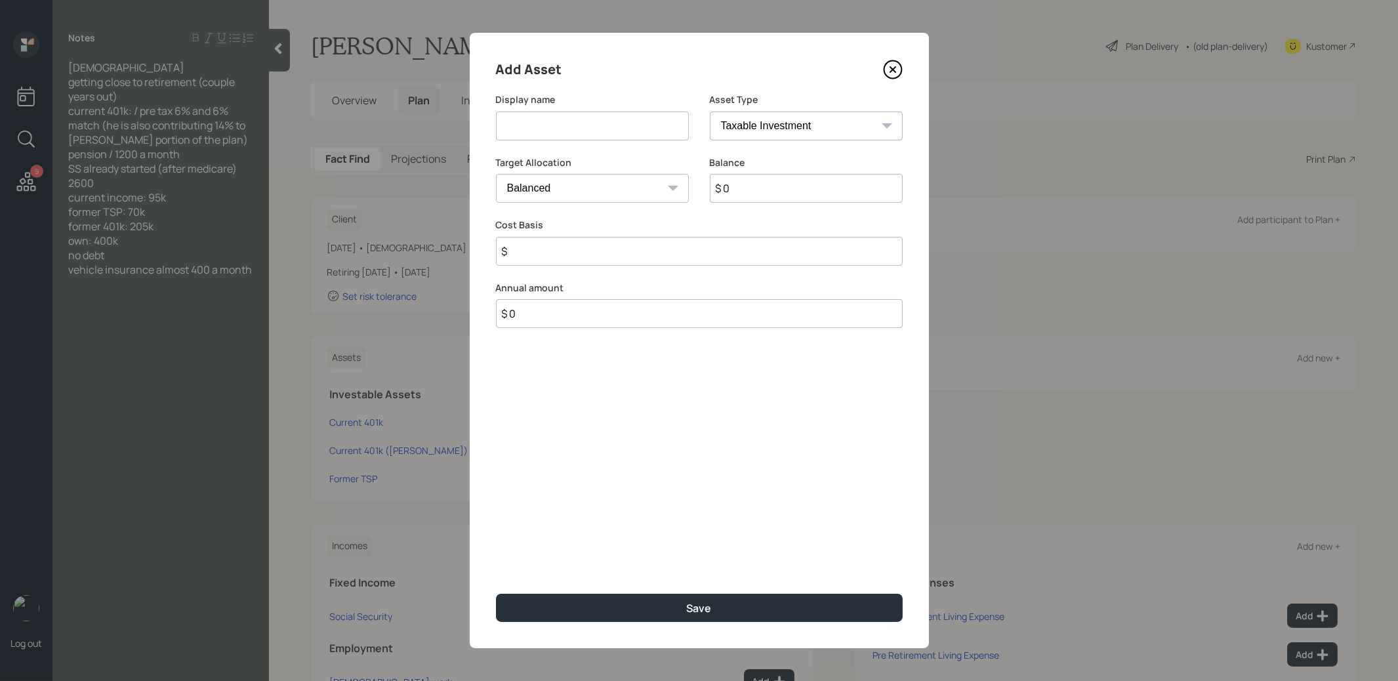
click at [550, 133] on input at bounding box center [592, 126] width 193 height 29
type input "Former 401k"
click at [764, 130] on select "SEP IRA IRA Roth IRA 401(k) Roth 401(k) 403(b) Roth 403(b) 457(b) Roth 457(b) H…" at bounding box center [806, 126] width 193 height 29
select select "company_sponsored"
click at [736, 197] on input "$ 0" at bounding box center [806, 188] width 193 height 29
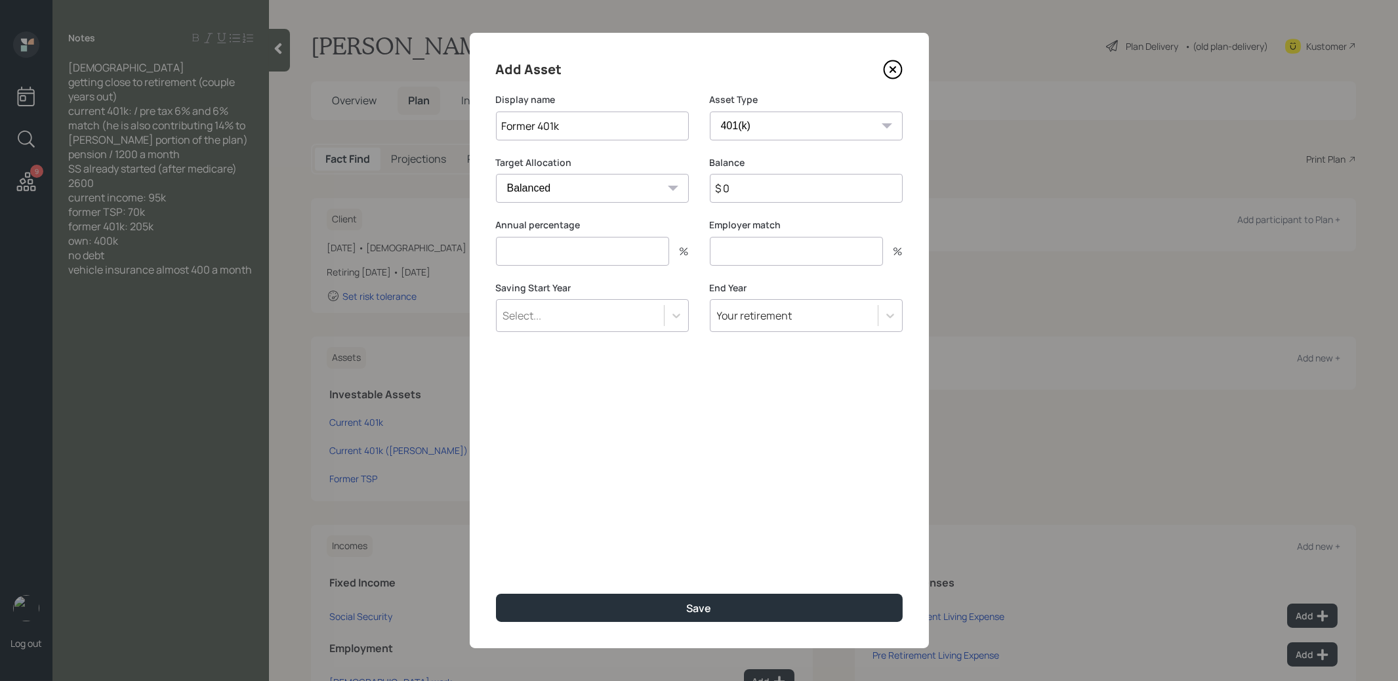
click at [736, 197] on input "$ 0" at bounding box center [806, 188] width 193 height 29
type input "$ 205,000"
click at [610, 255] on input "number" at bounding box center [582, 251] width 173 height 29
type input "0"
click at [772, 257] on input "number" at bounding box center [796, 251] width 173 height 29
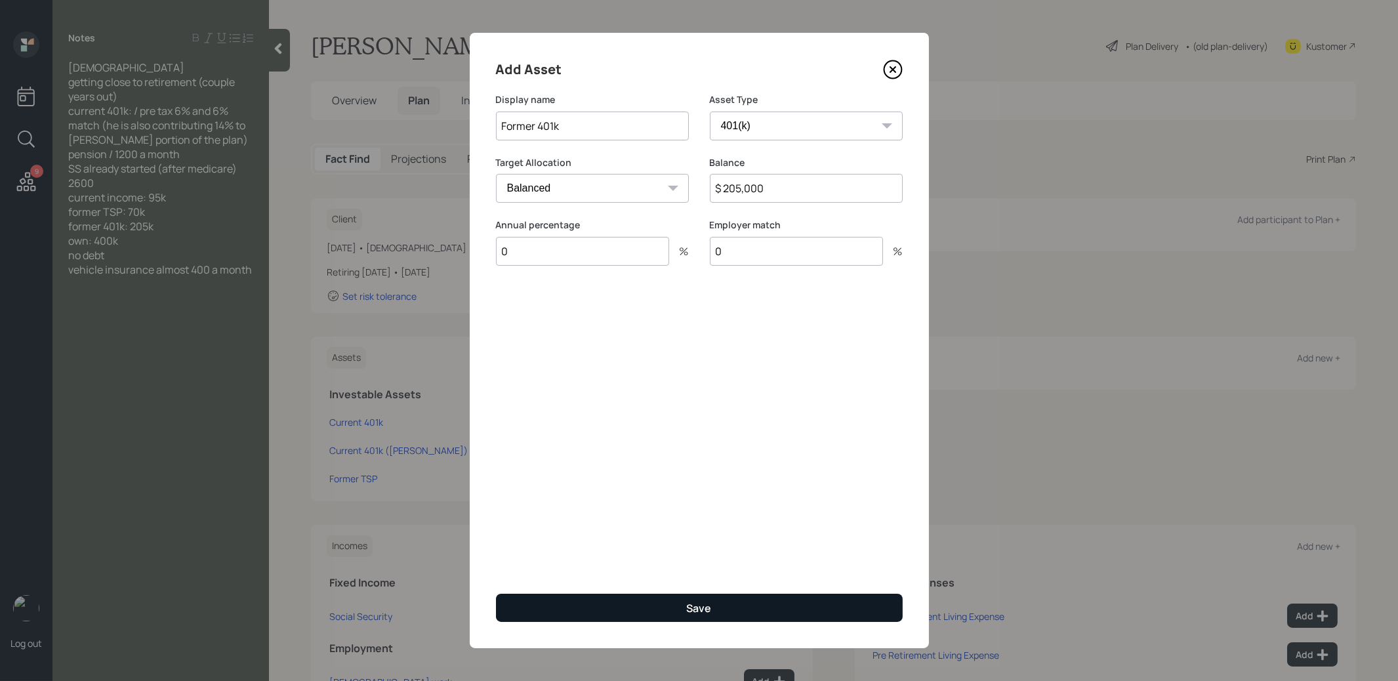
type input "0"
click at [601, 612] on button "Save" at bounding box center [699, 608] width 407 height 28
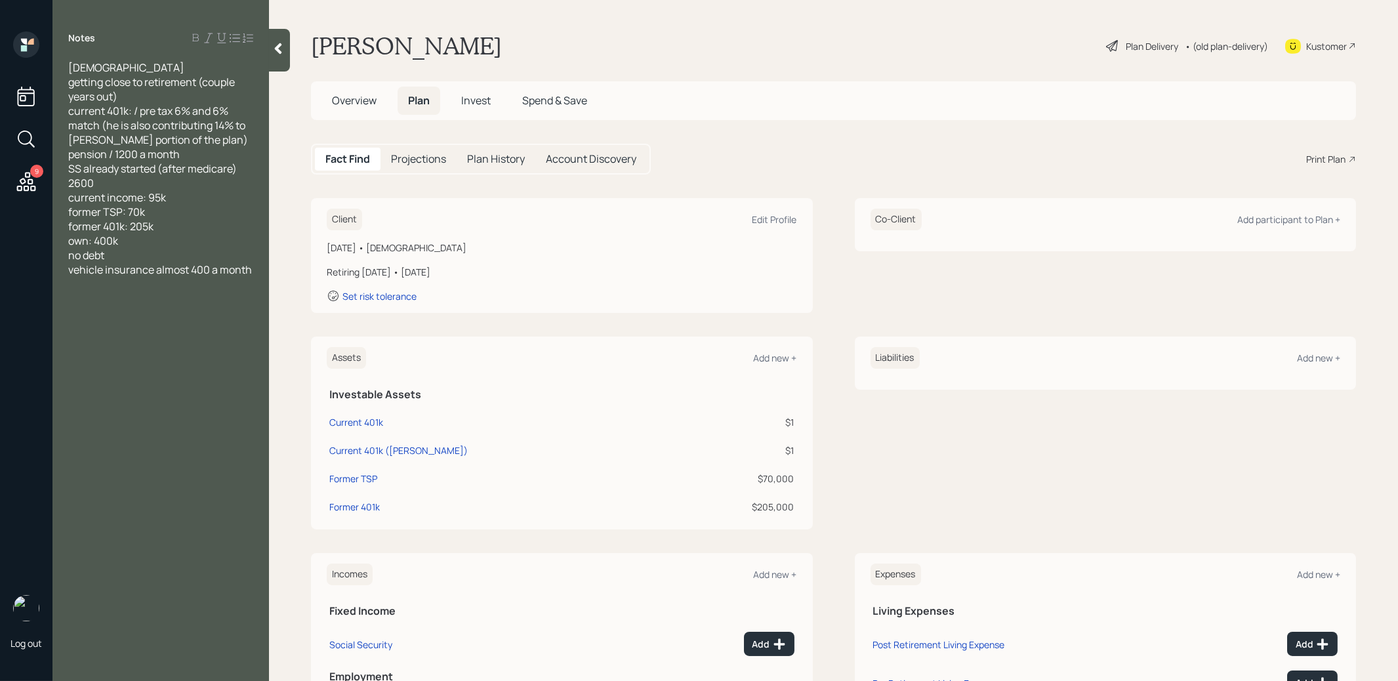
scroll to position [125, 0]
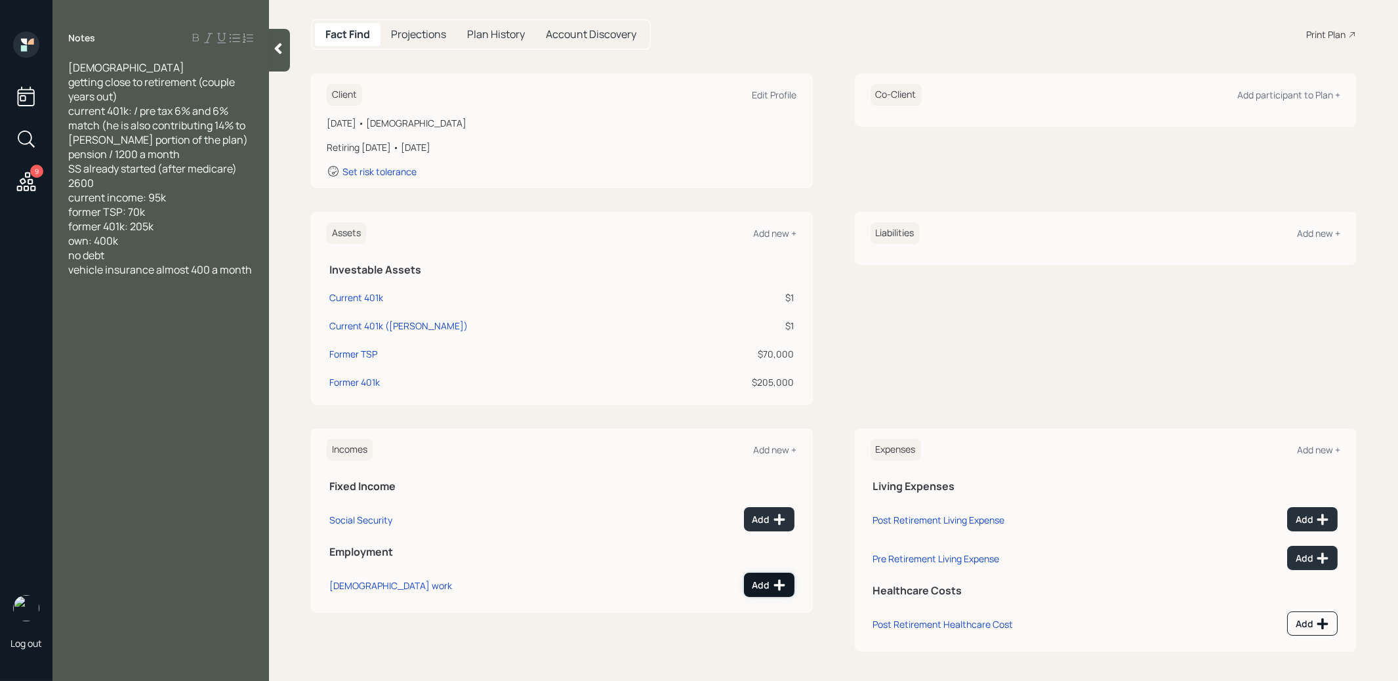
click at [762, 583] on div "Add" at bounding box center [769, 585] width 33 height 13
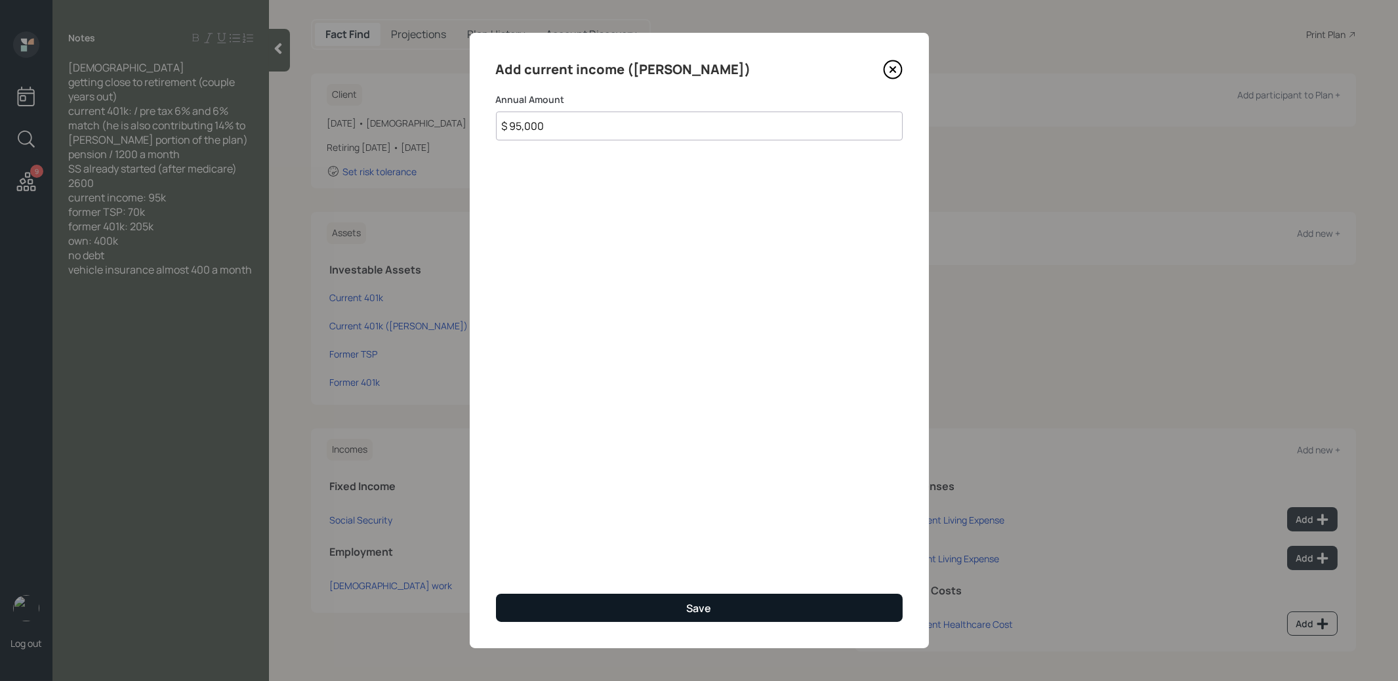
type input "$ 95,000"
click at [678, 601] on button "Save" at bounding box center [699, 608] width 407 height 28
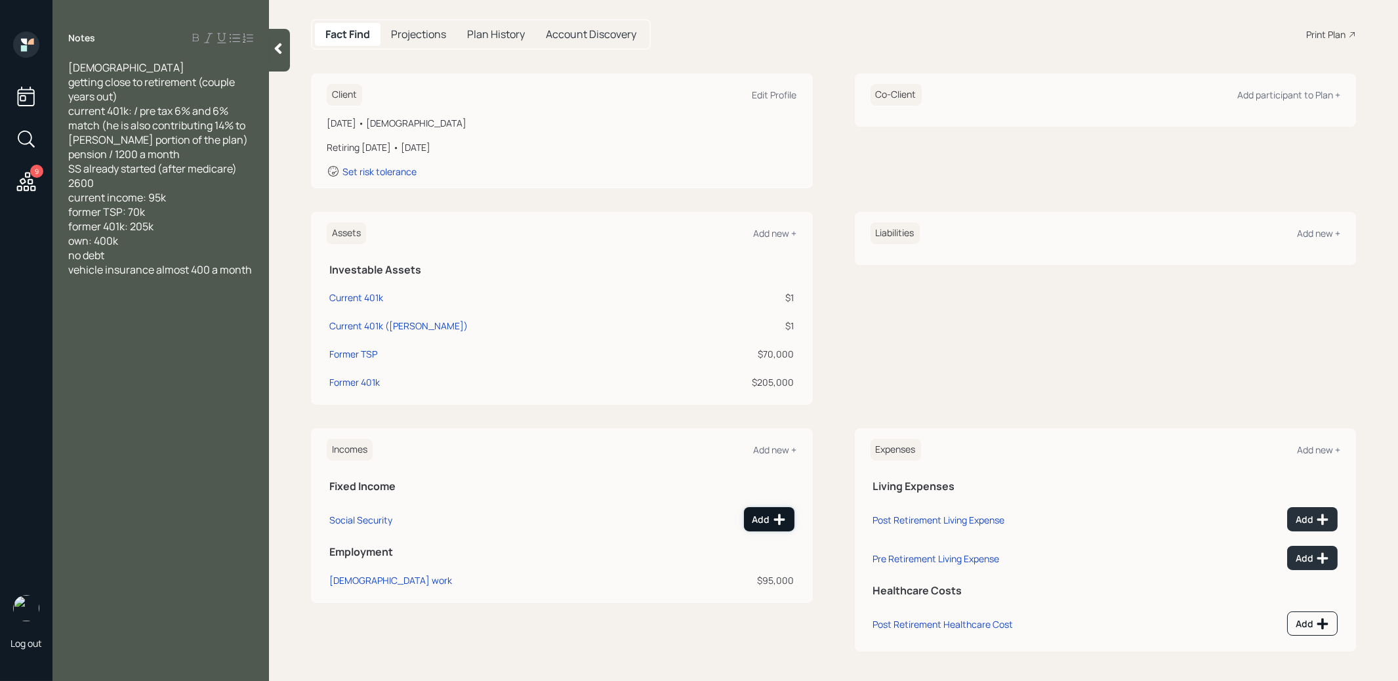
click at [762, 520] on div "Add" at bounding box center [769, 519] width 33 height 13
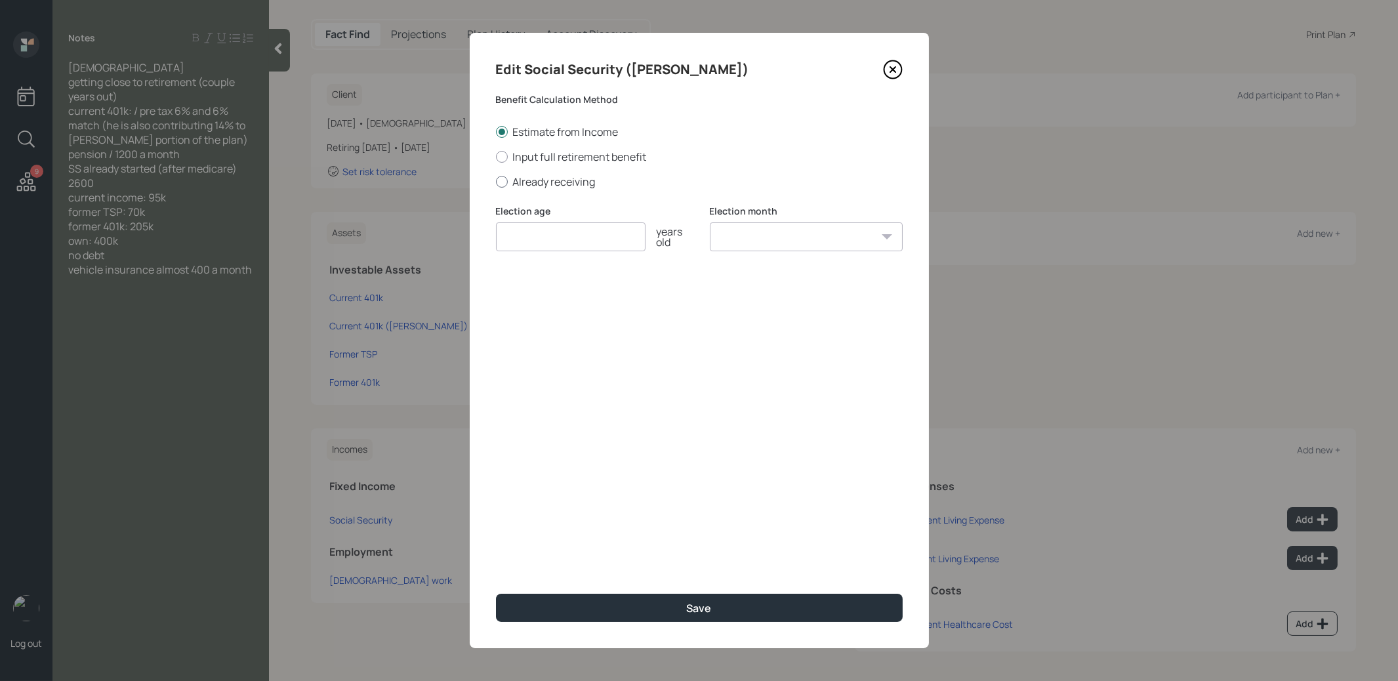
click at [505, 183] on div at bounding box center [502, 182] width 12 height 12
click at [496, 182] on input "Already receiving" at bounding box center [495, 181] width 1 height 1
radio input "true"
click at [518, 302] on input "$" at bounding box center [699, 299] width 407 height 29
click at [524, 243] on input "number" at bounding box center [571, 236] width 150 height 29
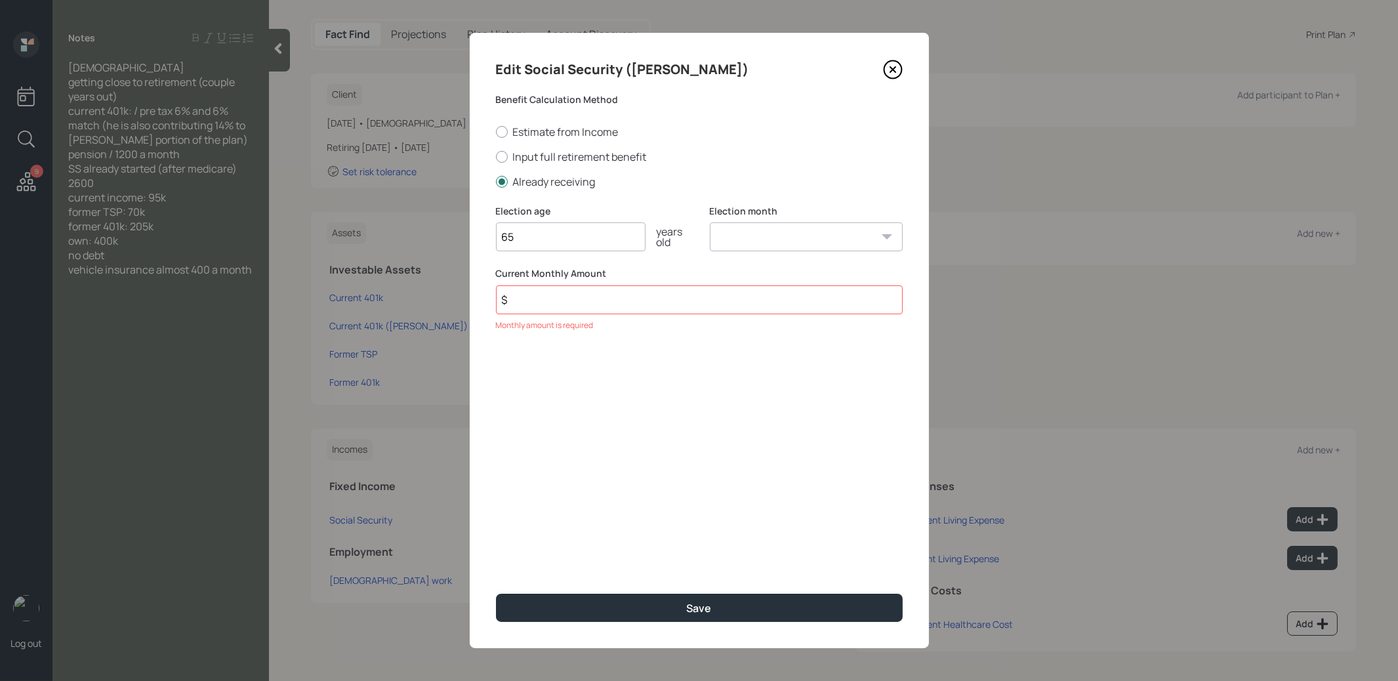
type input "65"
click at [760, 249] on select "January February March April May June July August September October November De…" at bounding box center [806, 236] width 193 height 29
select select "1"
click at [558, 303] on input "$" at bounding box center [699, 299] width 407 height 29
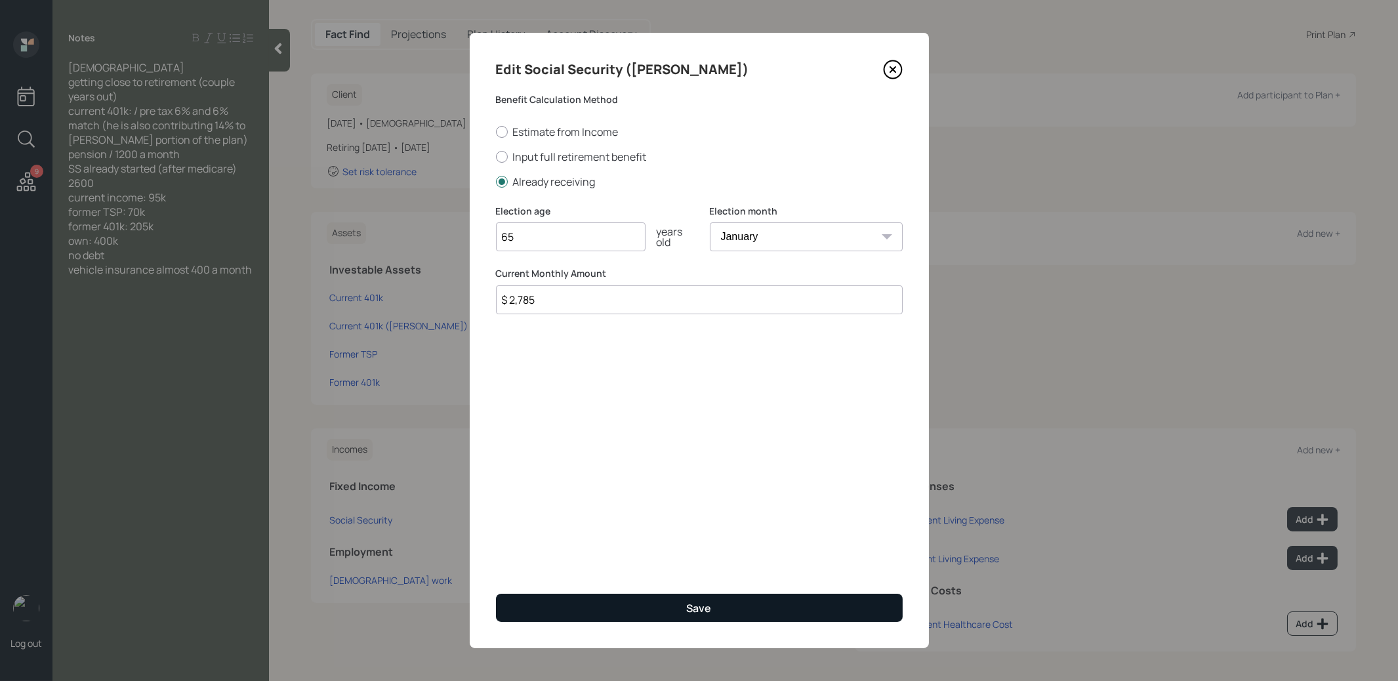
type input "$ 2,785"
click at [629, 610] on button "Save" at bounding box center [699, 608] width 407 height 28
